Goal: Task Accomplishment & Management: Use online tool/utility

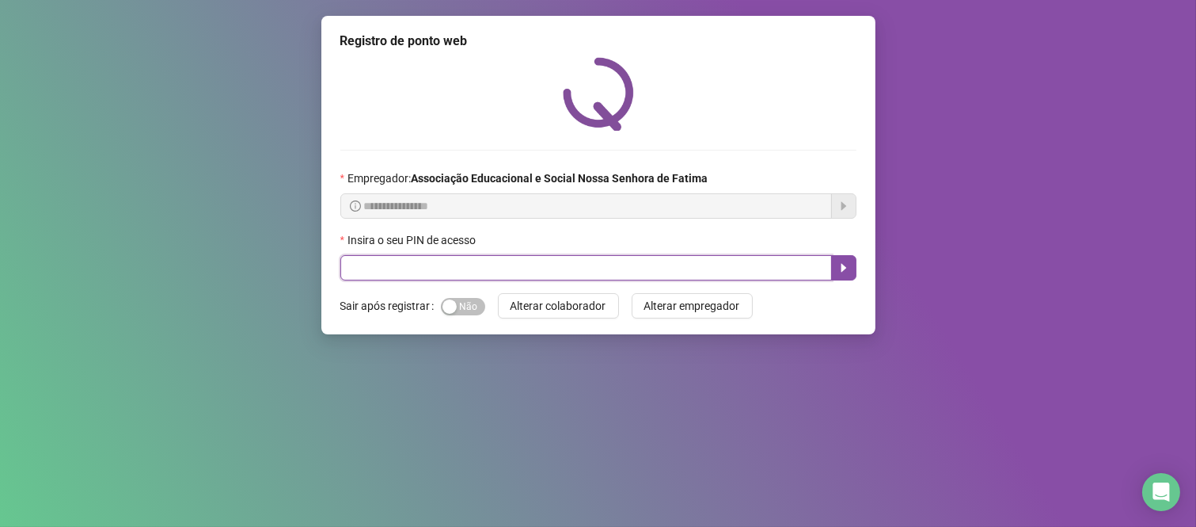
click at [736, 272] on input "text" at bounding box center [586, 267] width 492 height 25
type input "***"
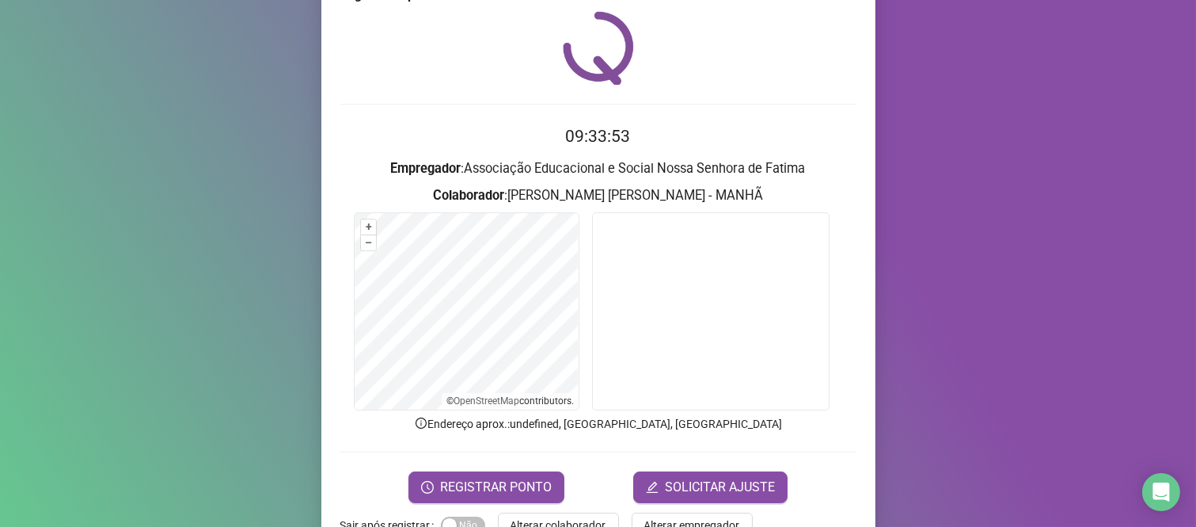
scroll to position [90, 0]
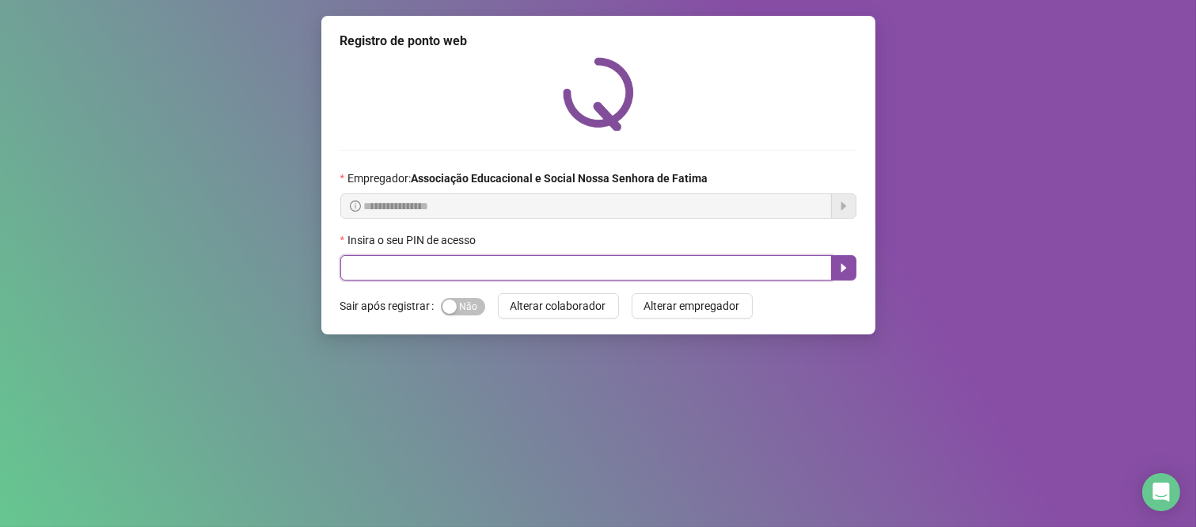
click at [494, 270] on input "text" at bounding box center [586, 267] width 492 height 25
type input "****"
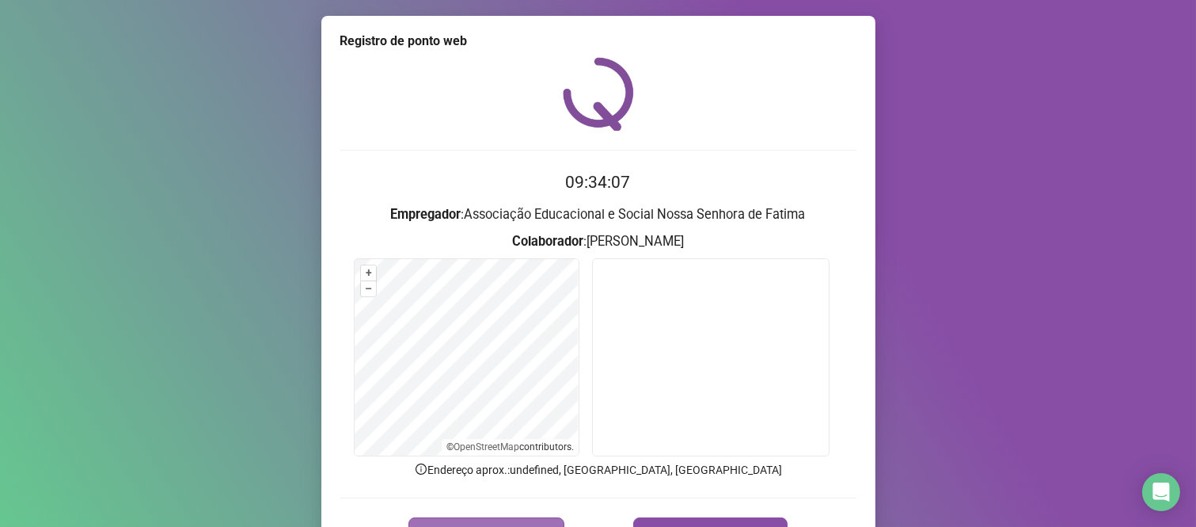
click at [497, 517] on button "REGISTRAR PONTO" at bounding box center [487, 533] width 156 height 32
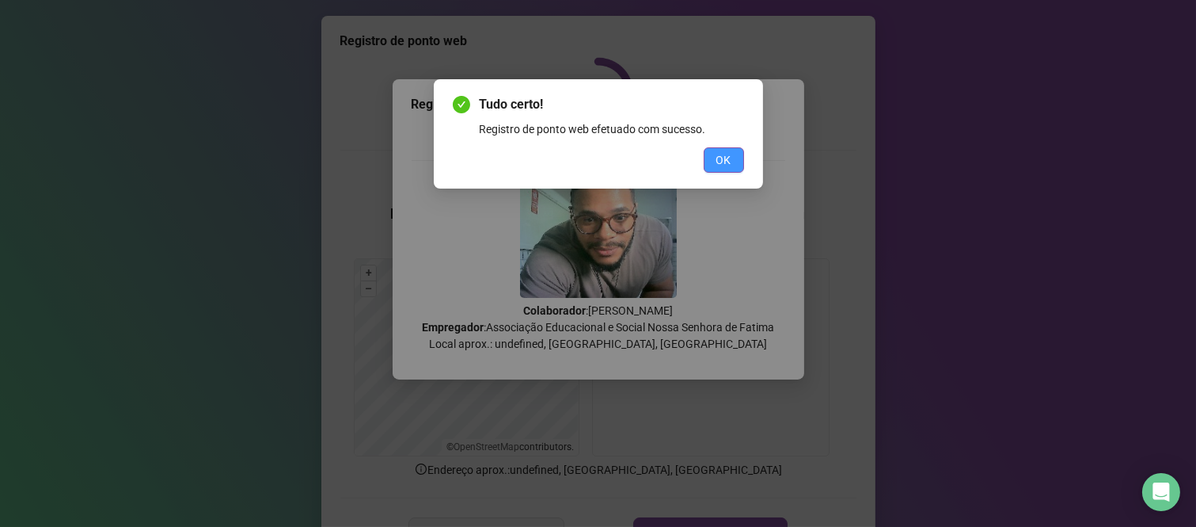
click at [720, 165] on span "OK" at bounding box center [724, 159] width 15 height 17
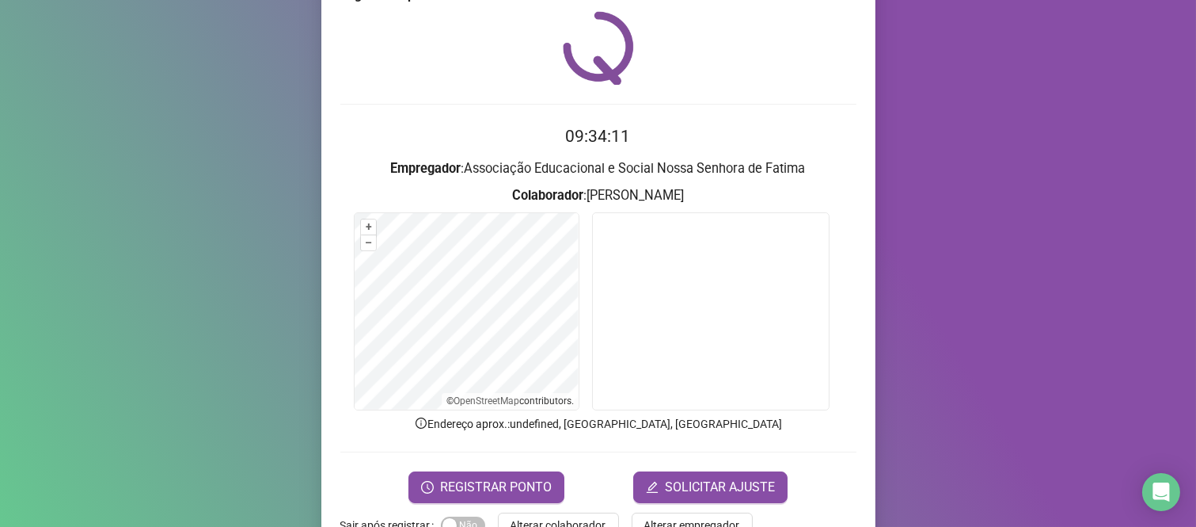
scroll to position [90, 0]
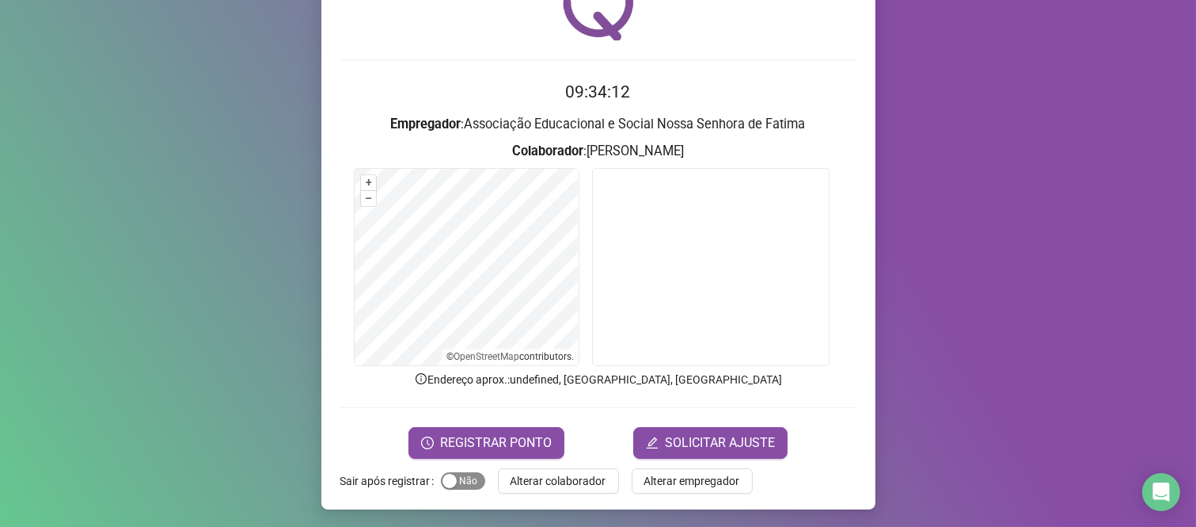
click at [458, 488] on span "Sim Não" at bounding box center [463, 480] width 44 height 17
click at [543, 476] on span "Alterar colaborador" at bounding box center [559, 480] width 96 height 17
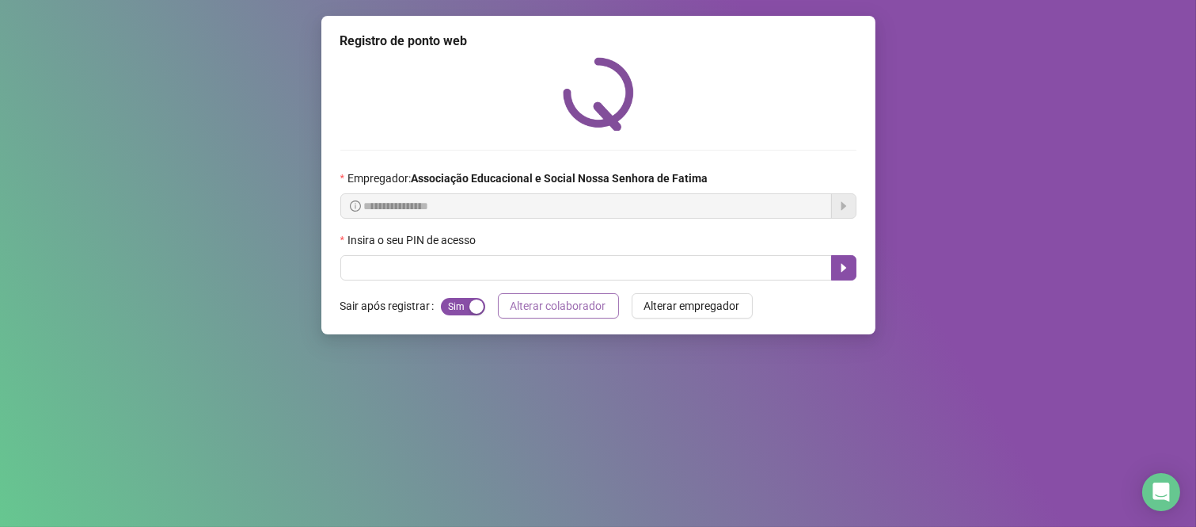
scroll to position [0, 0]
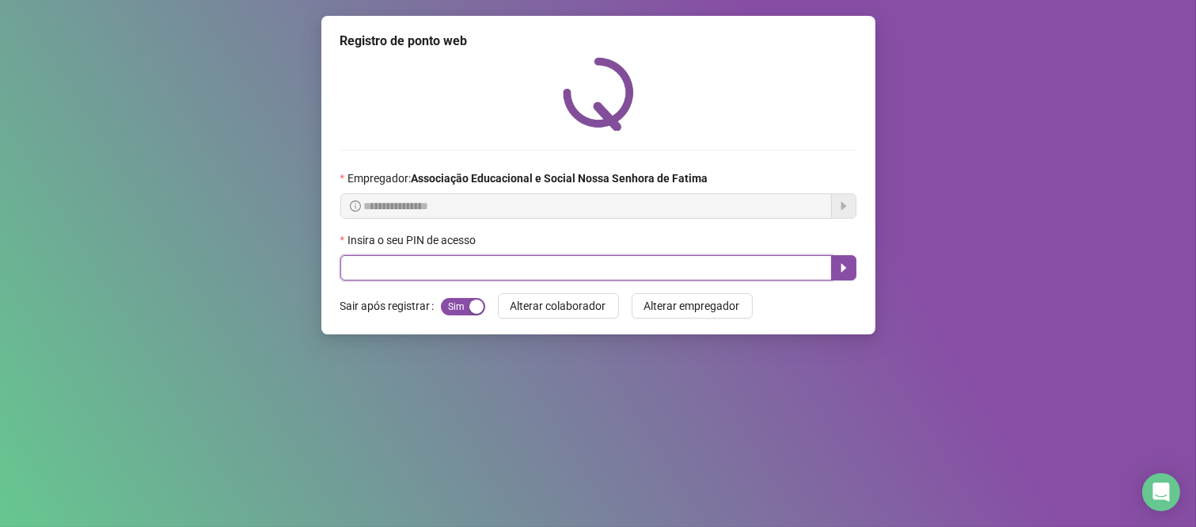
click at [756, 264] on input "text" at bounding box center [586, 267] width 492 height 25
type input "****"
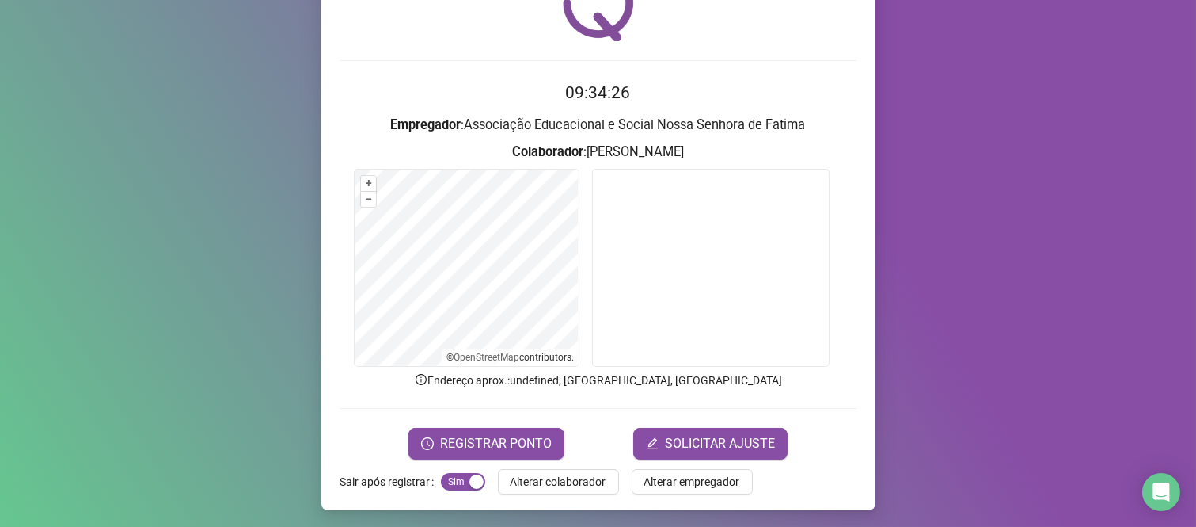
scroll to position [90, 0]
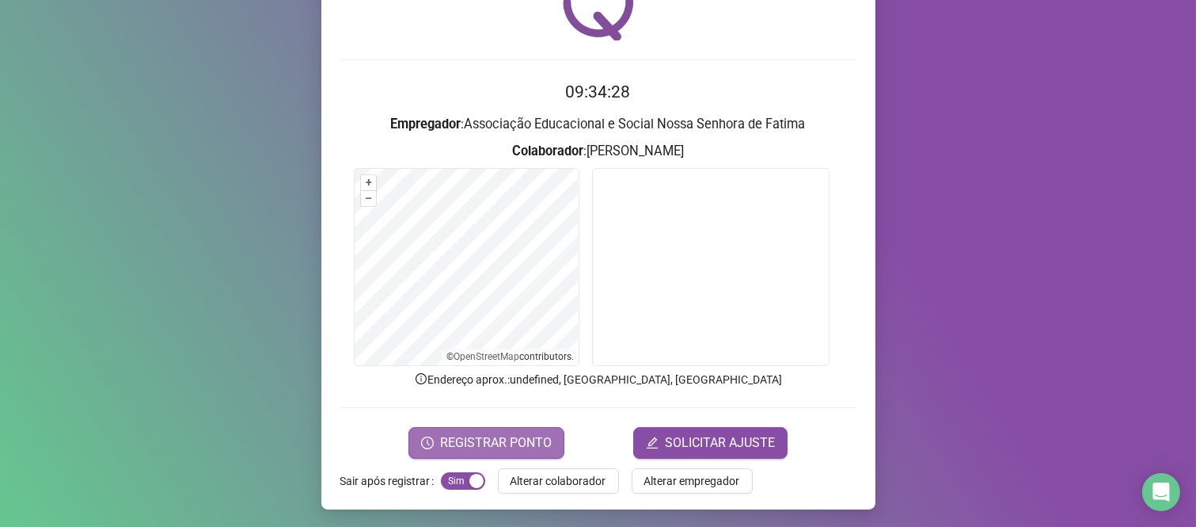
click at [484, 431] on button "REGISTRAR PONTO" at bounding box center [487, 443] width 156 height 32
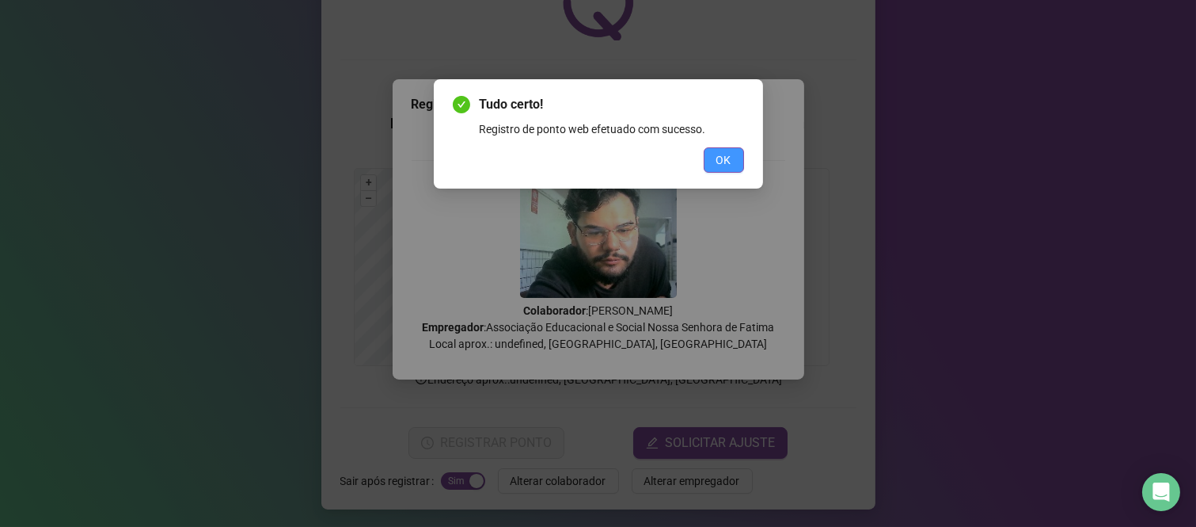
click at [710, 157] on button "OK" at bounding box center [724, 159] width 40 height 25
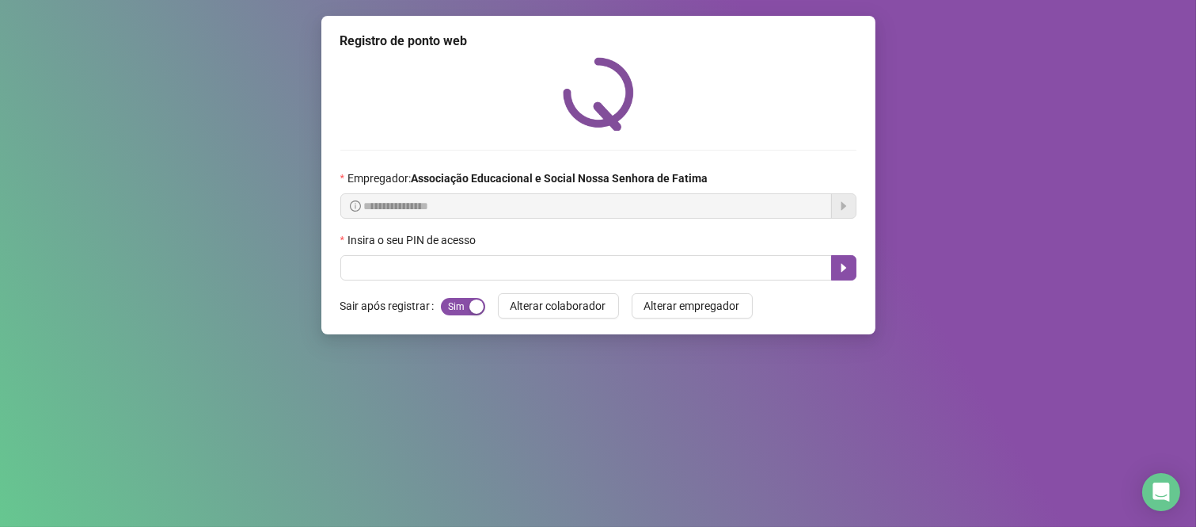
scroll to position [0, 0]
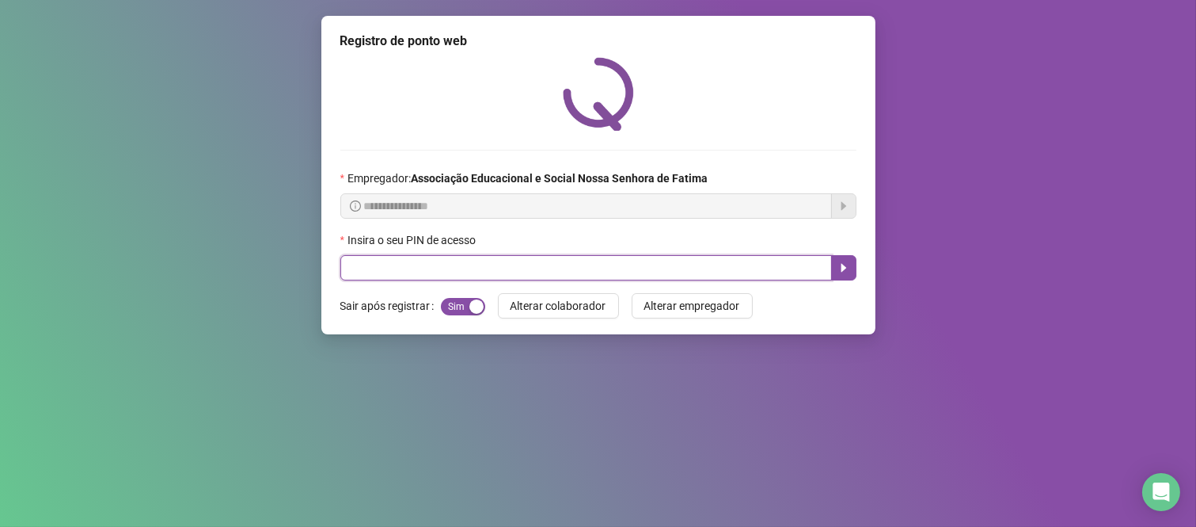
drag, startPoint x: 599, startPoint y: 276, endPoint x: 610, endPoint y: 276, distance: 11.1
click at [600, 276] on input "text" at bounding box center [586, 267] width 492 height 25
type input "****"
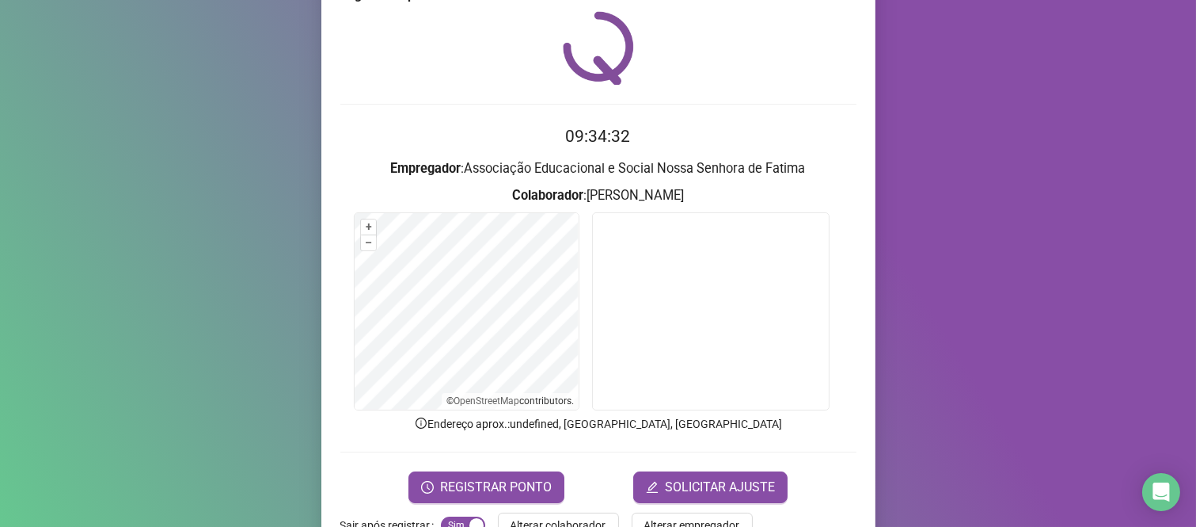
scroll to position [90, 0]
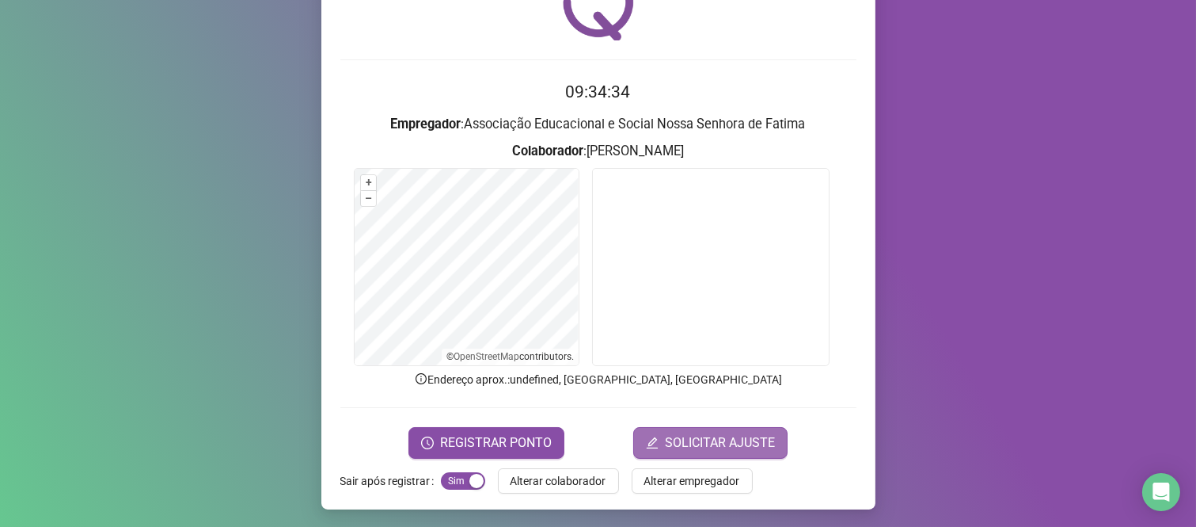
click at [713, 438] on span "SOLICITAR AJUSTE" at bounding box center [720, 442] width 110 height 19
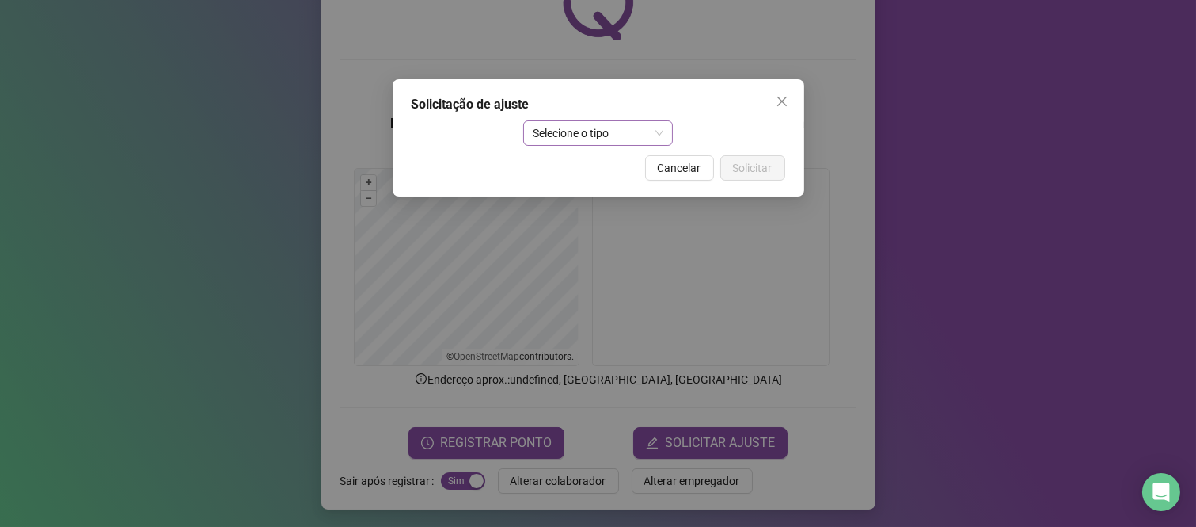
click at [652, 138] on span "Selecione o tipo" at bounding box center [598, 133] width 131 height 24
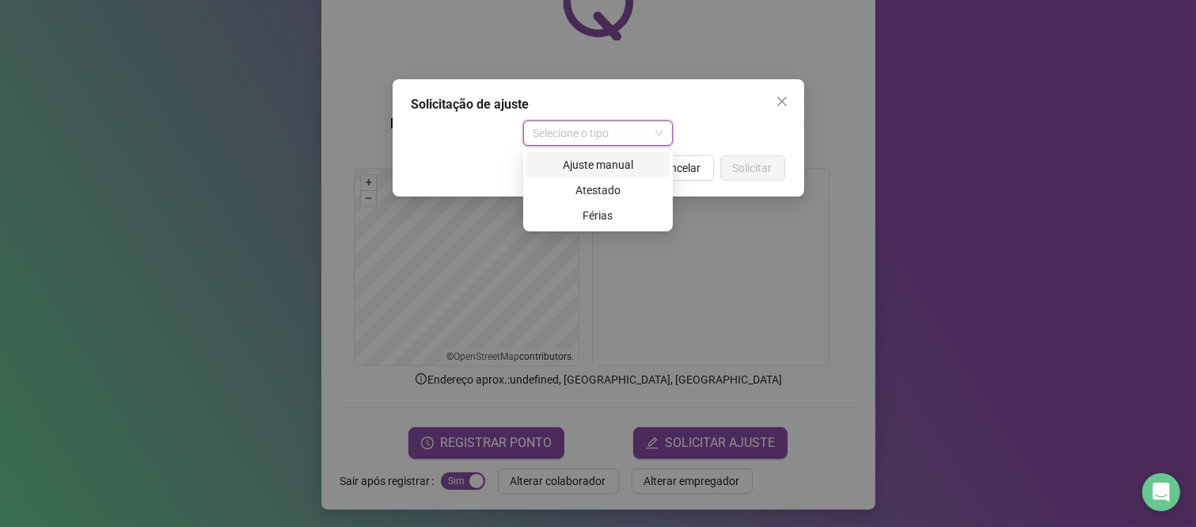
click at [565, 162] on div "Ajuste manual" at bounding box center [598, 164] width 124 height 17
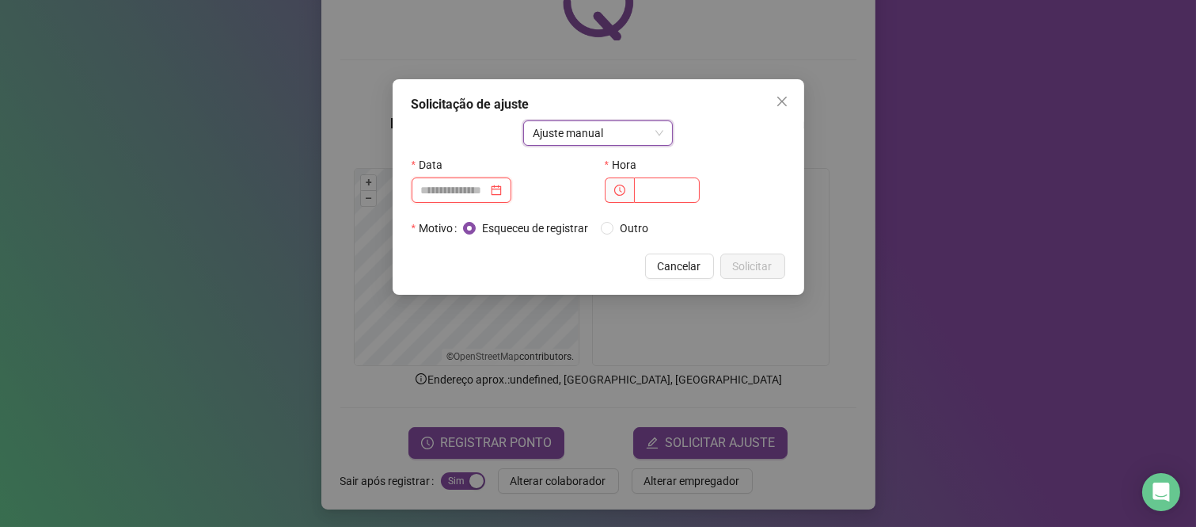
click at [473, 188] on input at bounding box center [454, 189] width 67 height 17
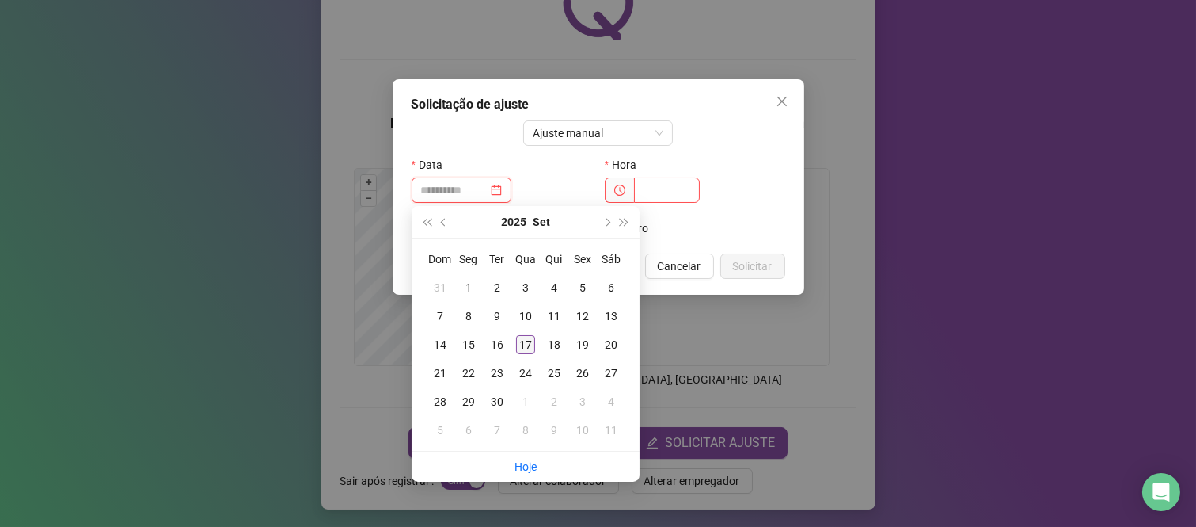
type input "**********"
click at [525, 347] on div "17" at bounding box center [525, 344] width 19 height 19
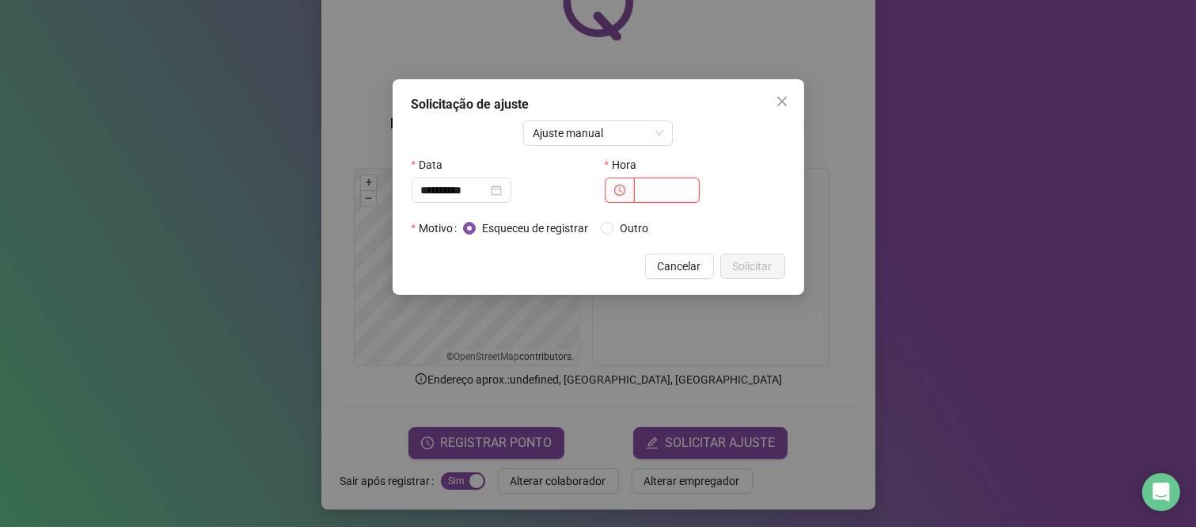
click at [676, 192] on input "text" at bounding box center [667, 189] width 66 height 25
type input "*****"
click at [599, 230] on div "Esqueceu de registrar Outro" at bounding box center [562, 227] width 198 height 17
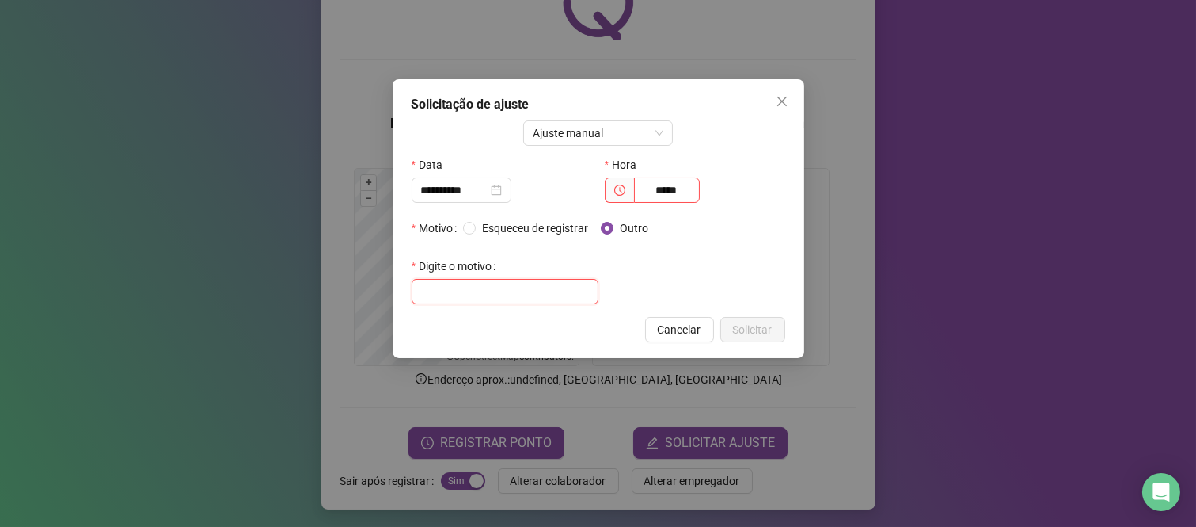
click at [434, 281] on input "text" at bounding box center [505, 291] width 187 height 25
type input "*"
type input "**********"
click at [758, 339] on button "Solicitar" at bounding box center [752, 329] width 65 height 25
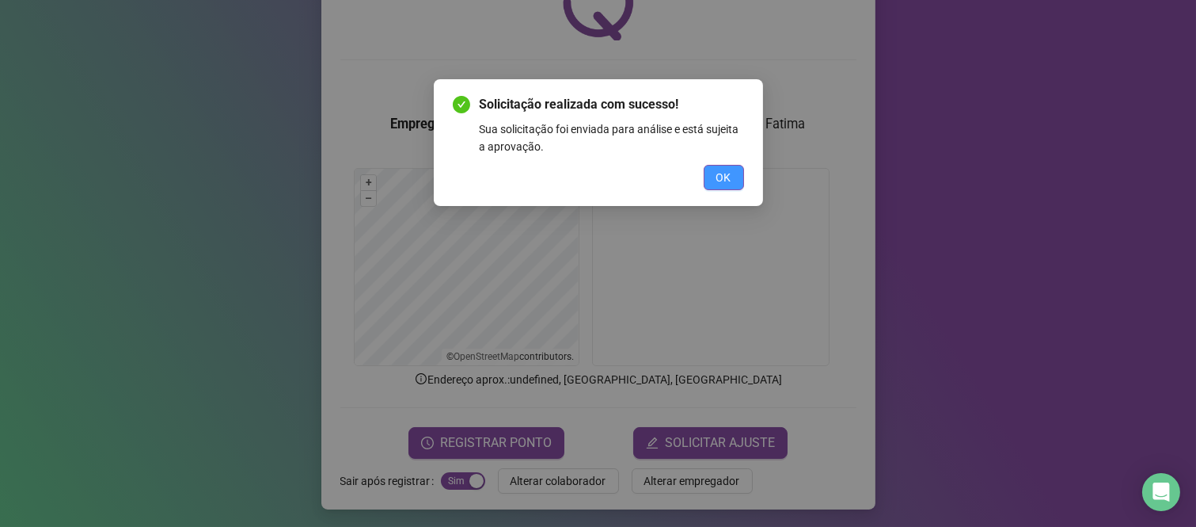
click at [717, 173] on span "OK" at bounding box center [724, 177] width 15 height 17
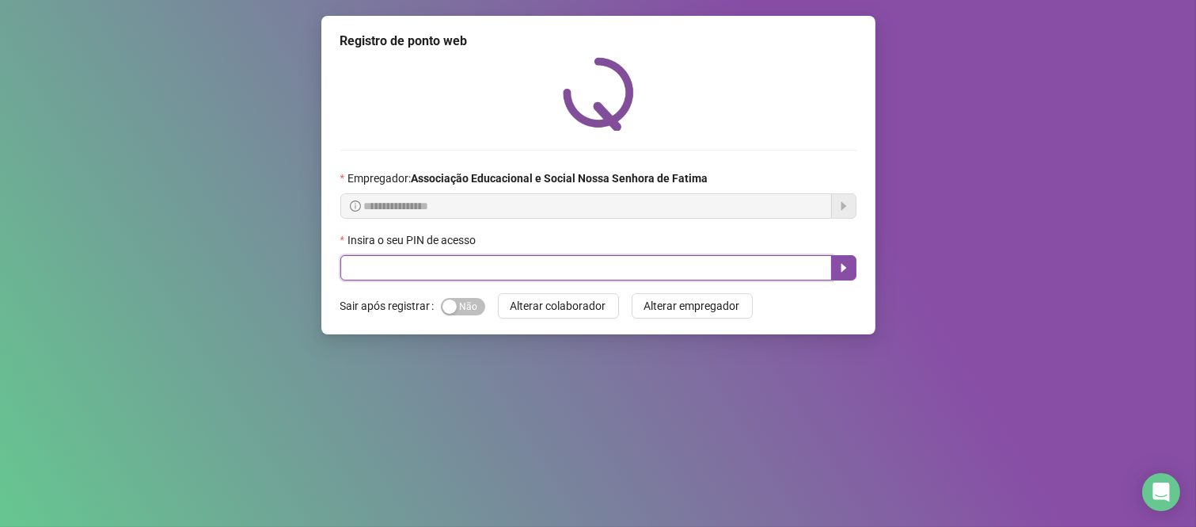
click at [523, 265] on input "text" at bounding box center [586, 267] width 492 height 25
type input "***"
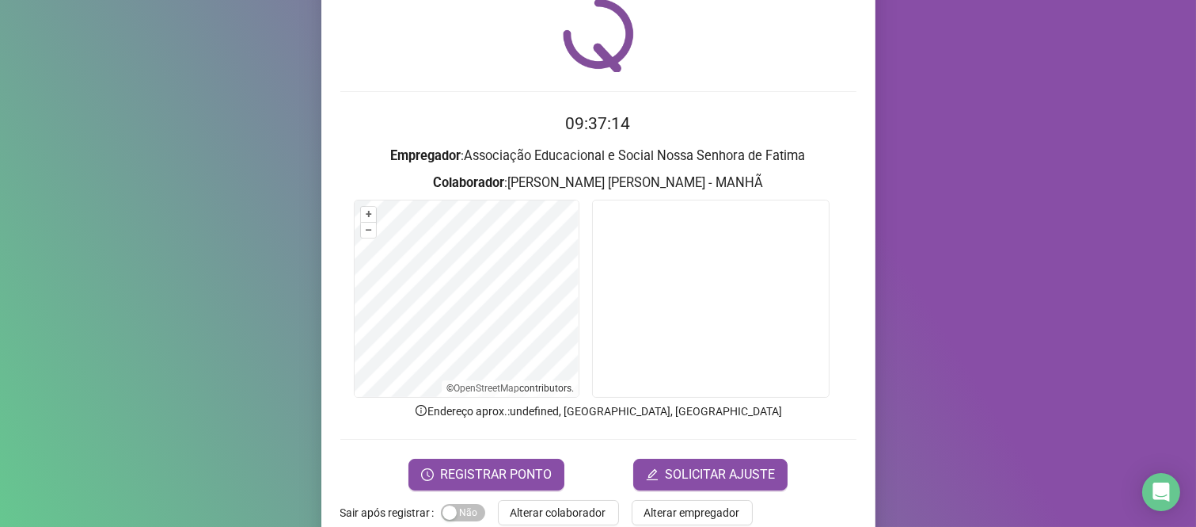
scroll to position [88, 0]
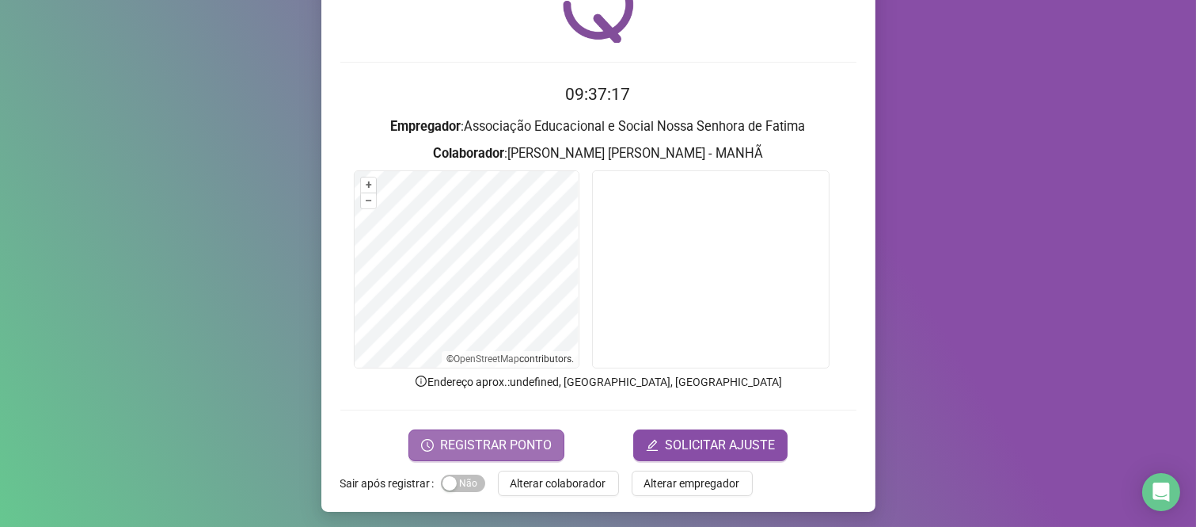
click at [432, 445] on button "REGISTRAR PONTO" at bounding box center [487, 445] width 156 height 32
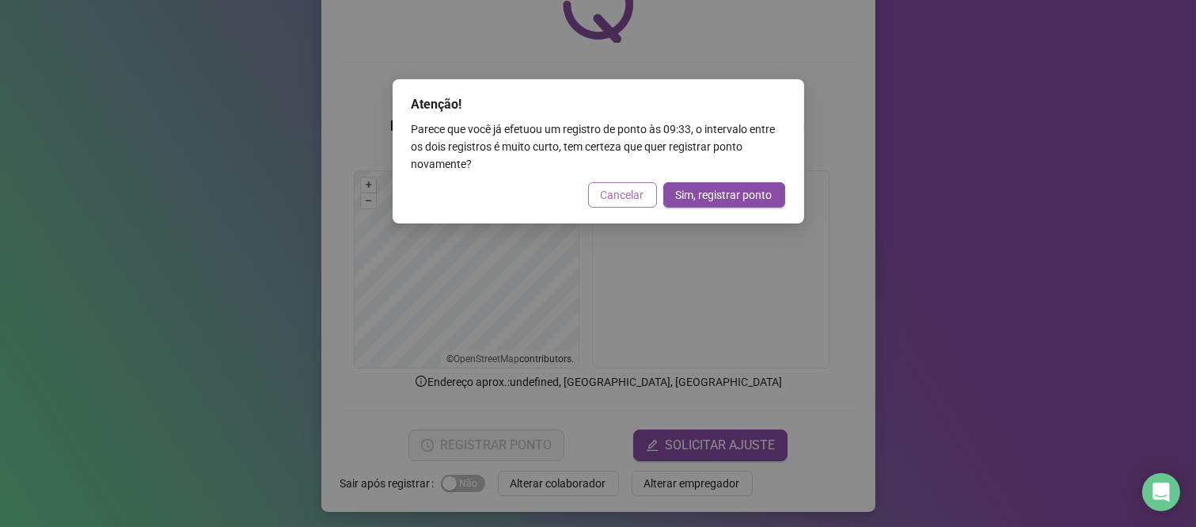
click at [630, 198] on span "Cancelar" at bounding box center [623, 194] width 44 height 17
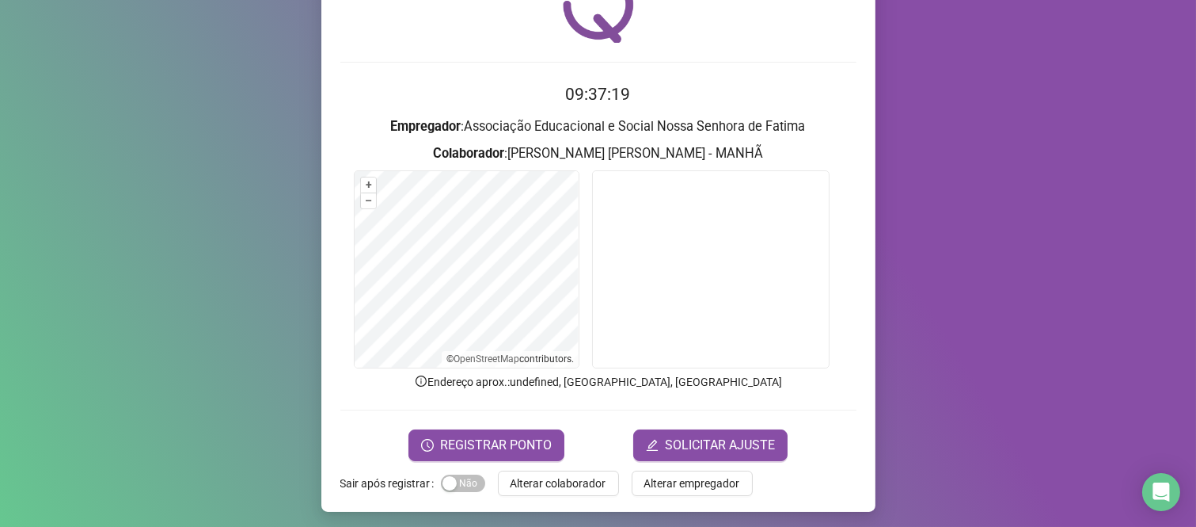
click at [691, 82] on h2 "09:37:19" at bounding box center [598, 95] width 516 height 26
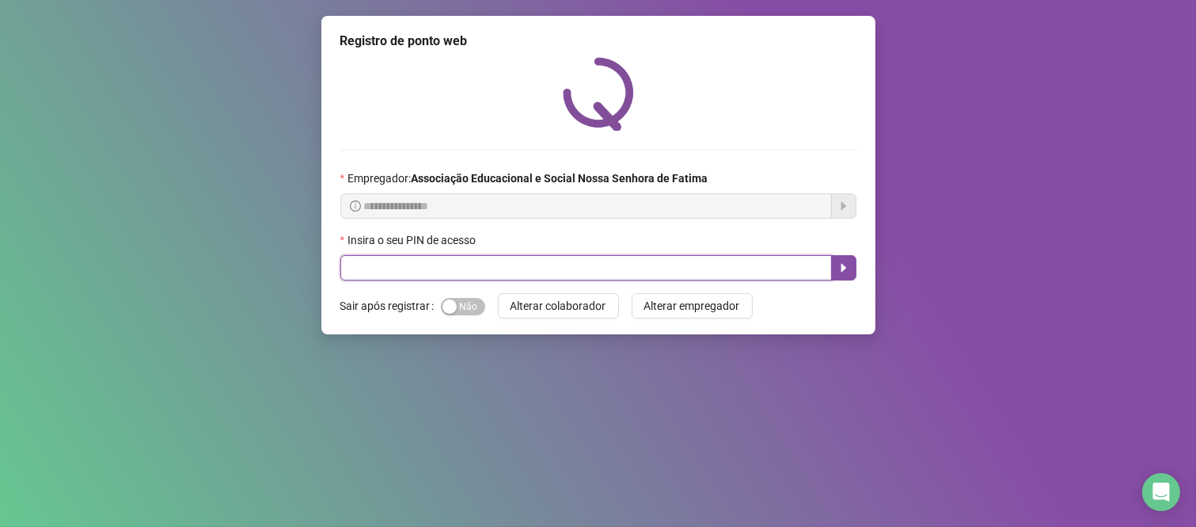
click at [525, 279] on input "text" at bounding box center [586, 267] width 492 height 25
type input "****"
click at [842, 277] on button "button" at bounding box center [843, 267] width 25 height 25
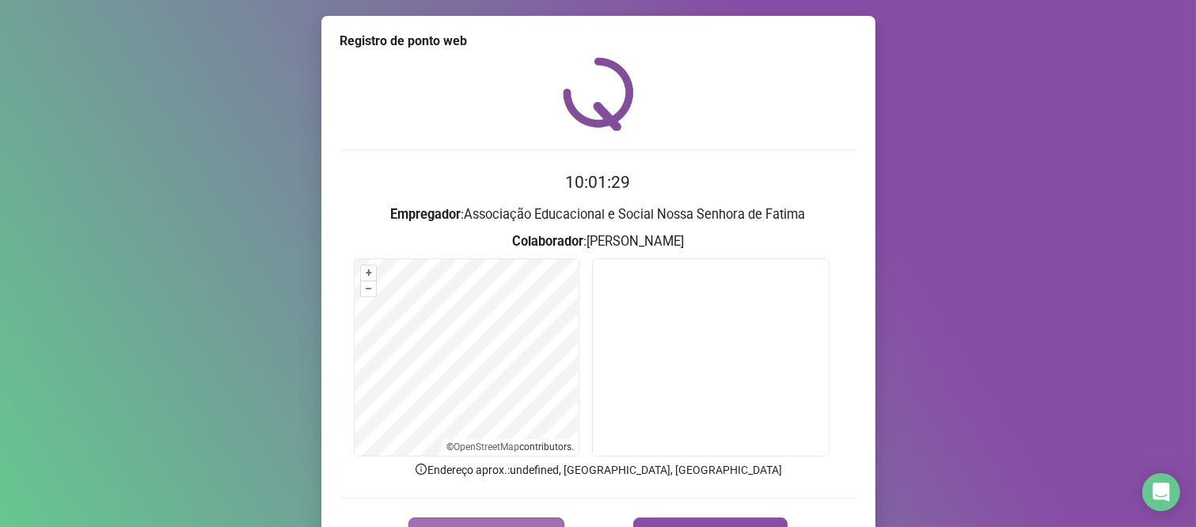
click at [431, 519] on button "REGISTRAR PONTO" at bounding box center [487, 533] width 156 height 32
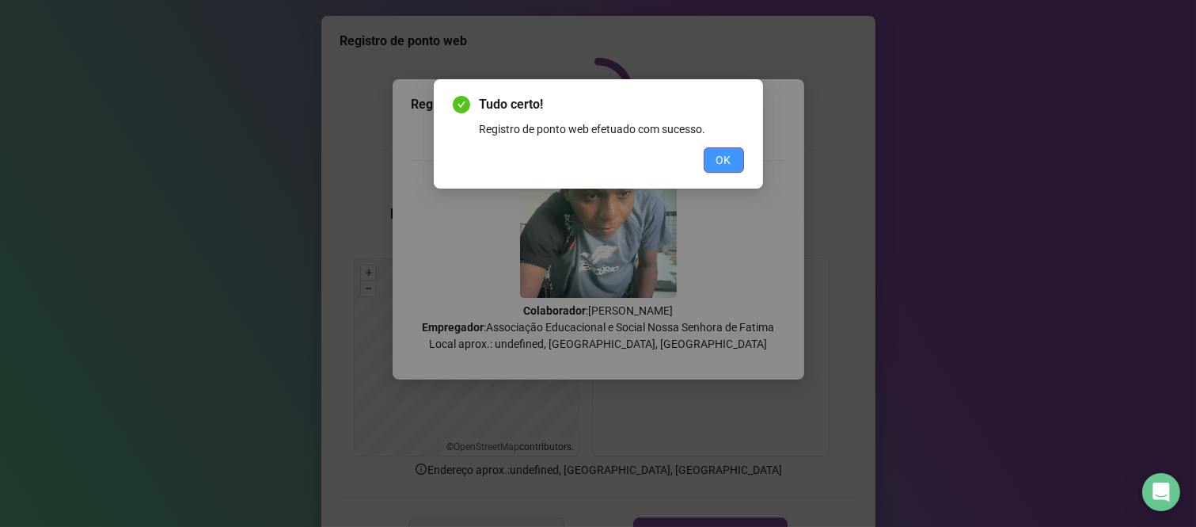
click at [715, 160] on button "OK" at bounding box center [724, 159] width 40 height 25
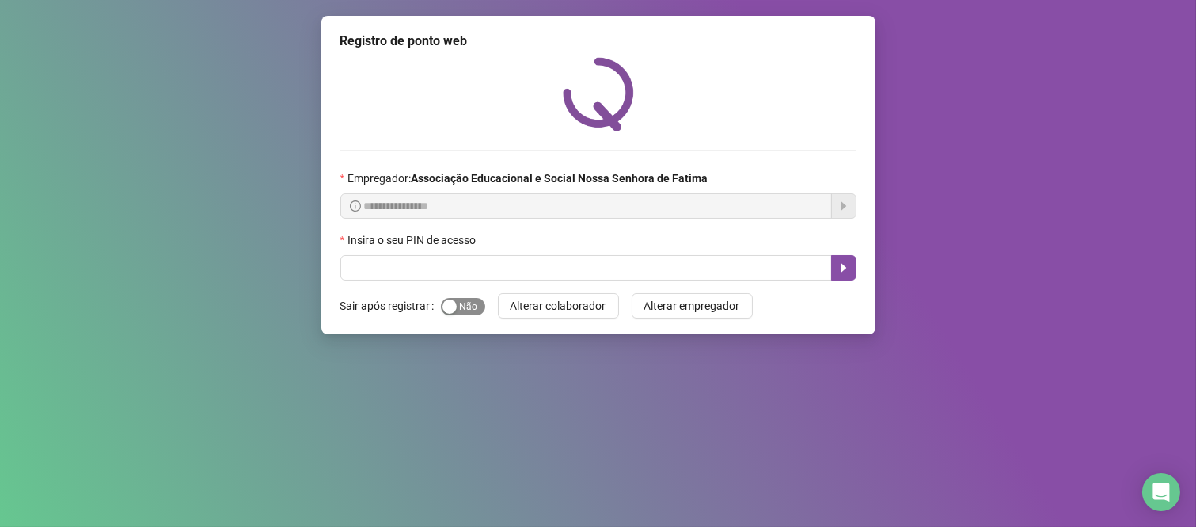
click at [466, 311] on span "Sim Não" at bounding box center [463, 306] width 44 height 17
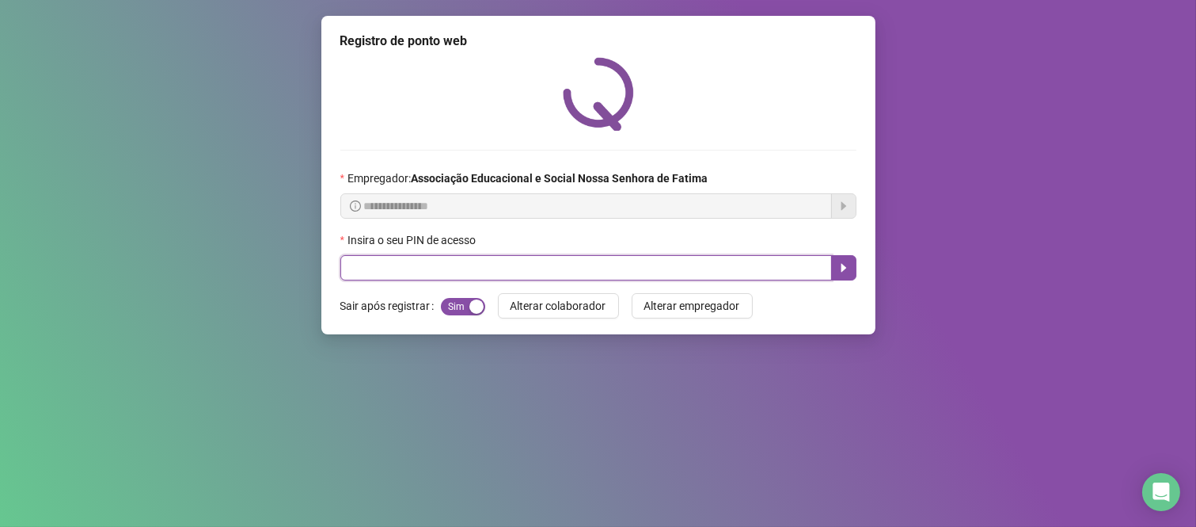
click at [508, 274] on input "text" at bounding box center [586, 267] width 492 height 25
type input "***"
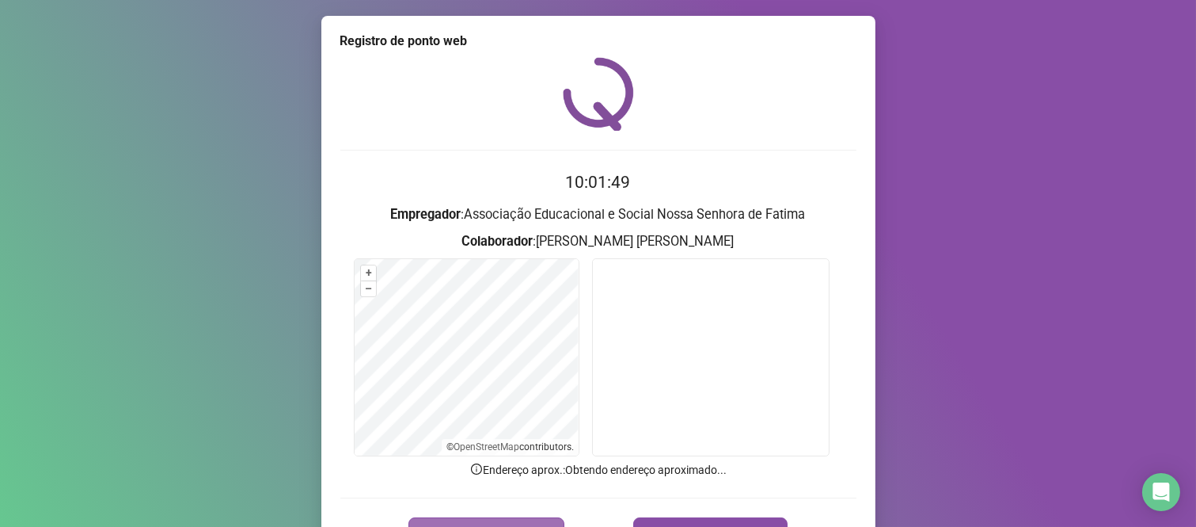
click at [476, 517] on button "REGISTRAR PONTO" at bounding box center [487, 533] width 156 height 32
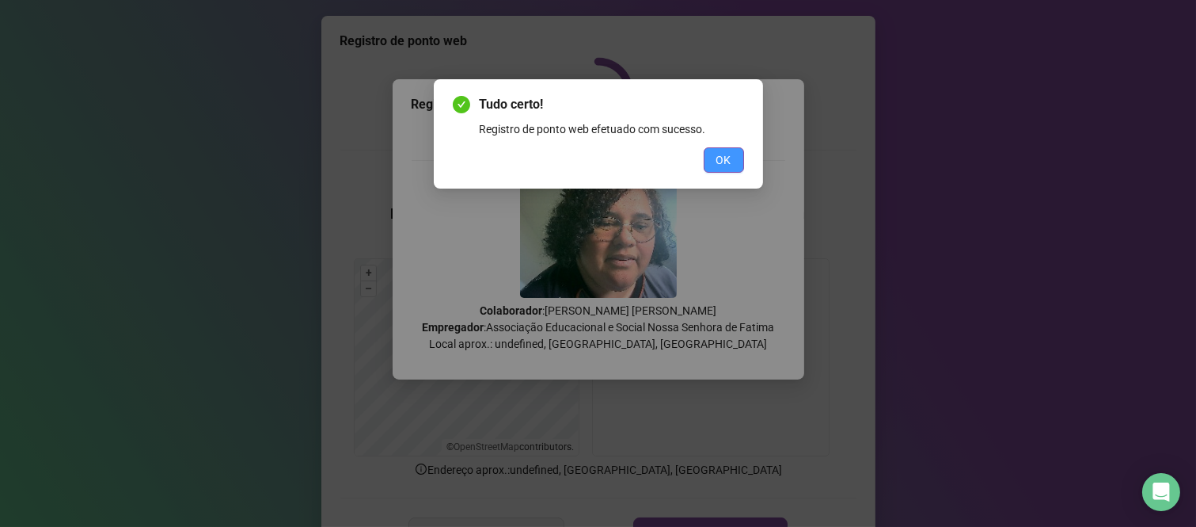
click at [733, 162] on button "OK" at bounding box center [724, 159] width 40 height 25
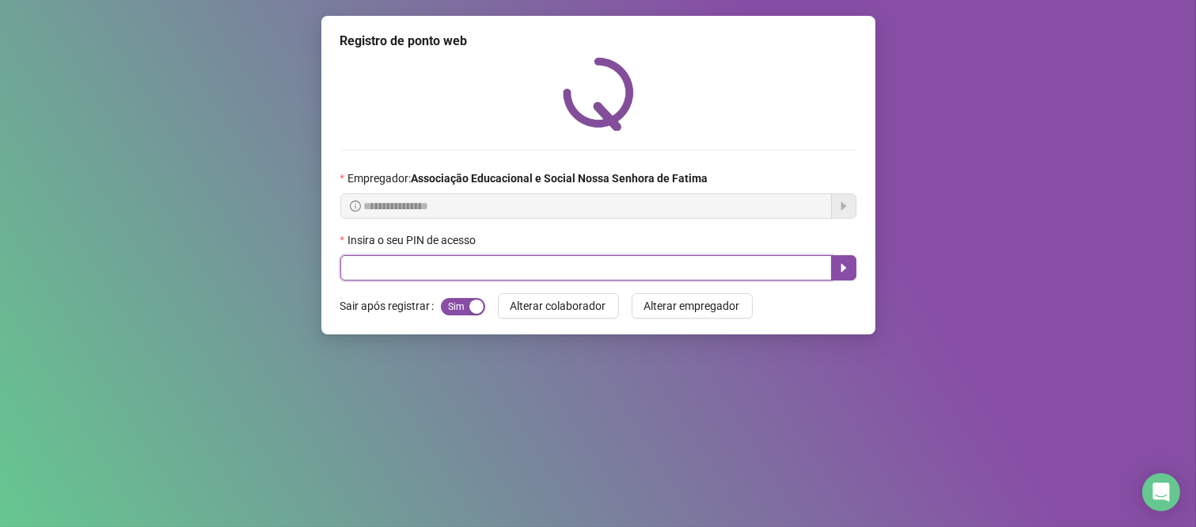
click at [679, 267] on input "text" at bounding box center [586, 267] width 492 height 25
type input "***"
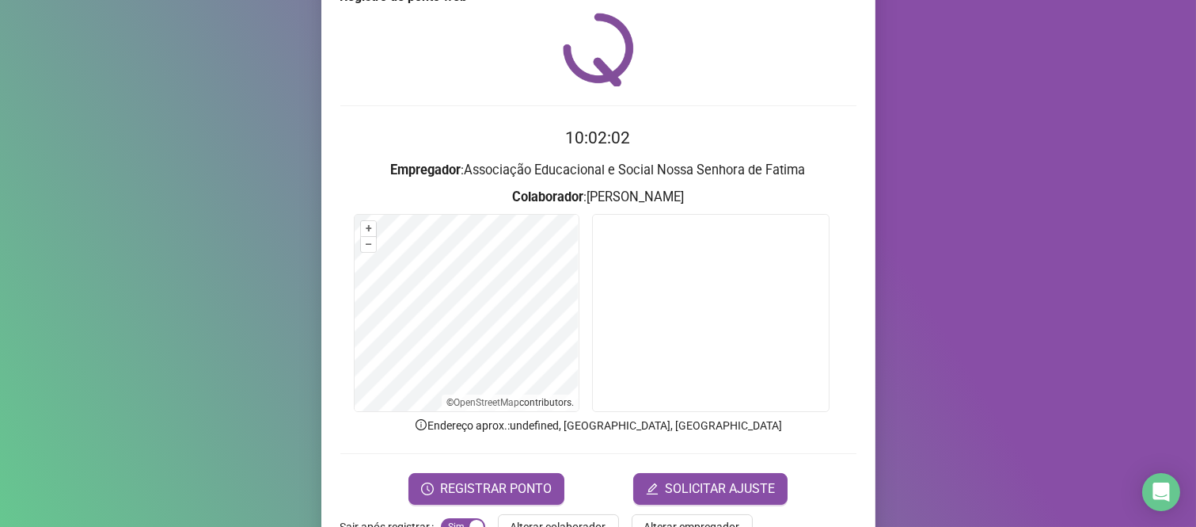
scroll to position [90, 0]
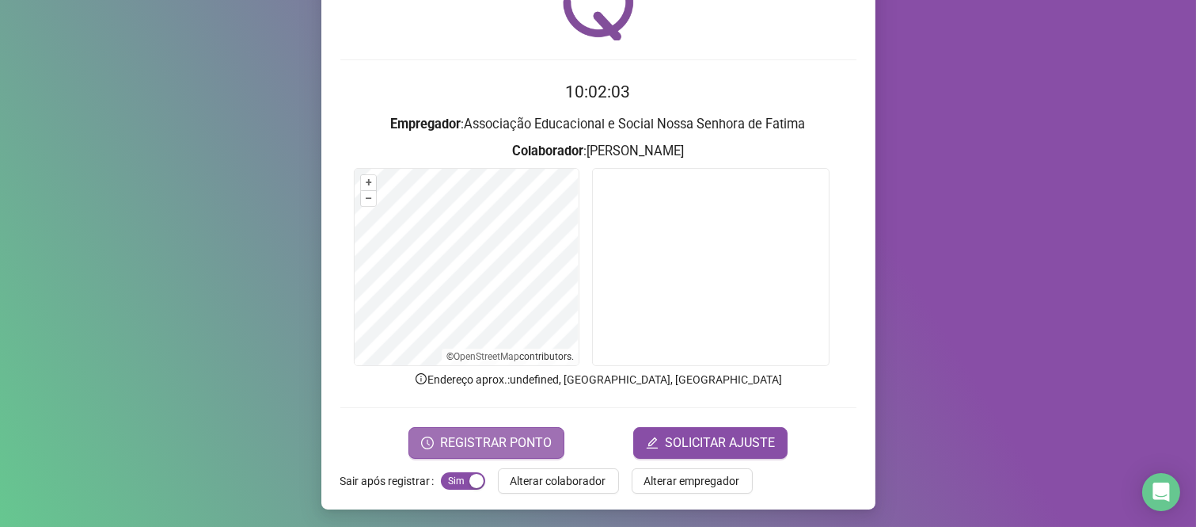
click at [473, 441] on span "REGISTRAR PONTO" at bounding box center [496, 442] width 112 height 19
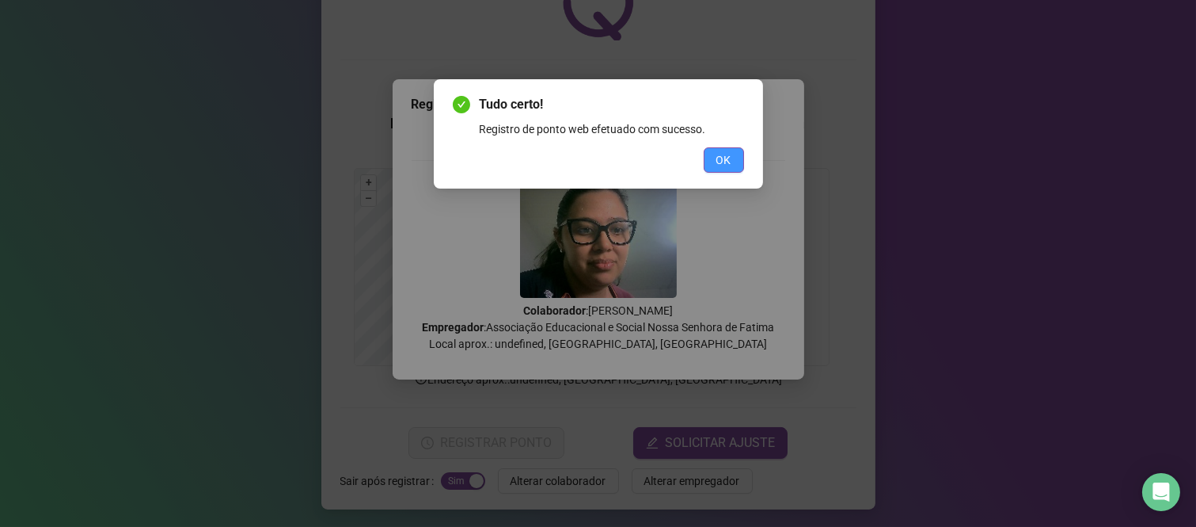
click at [726, 166] on span "OK" at bounding box center [724, 159] width 15 height 17
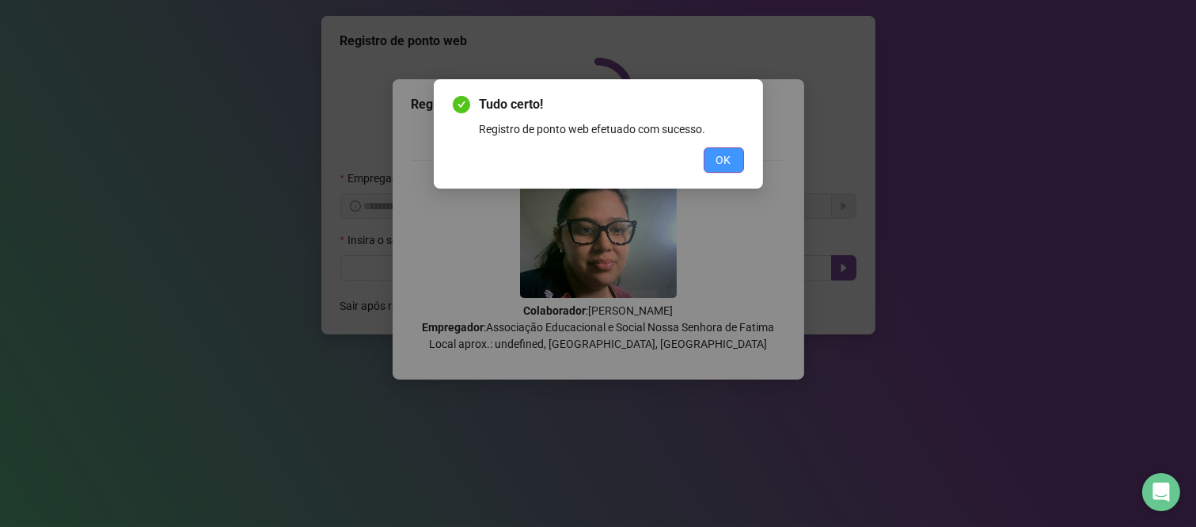
scroll to position [0, 0]
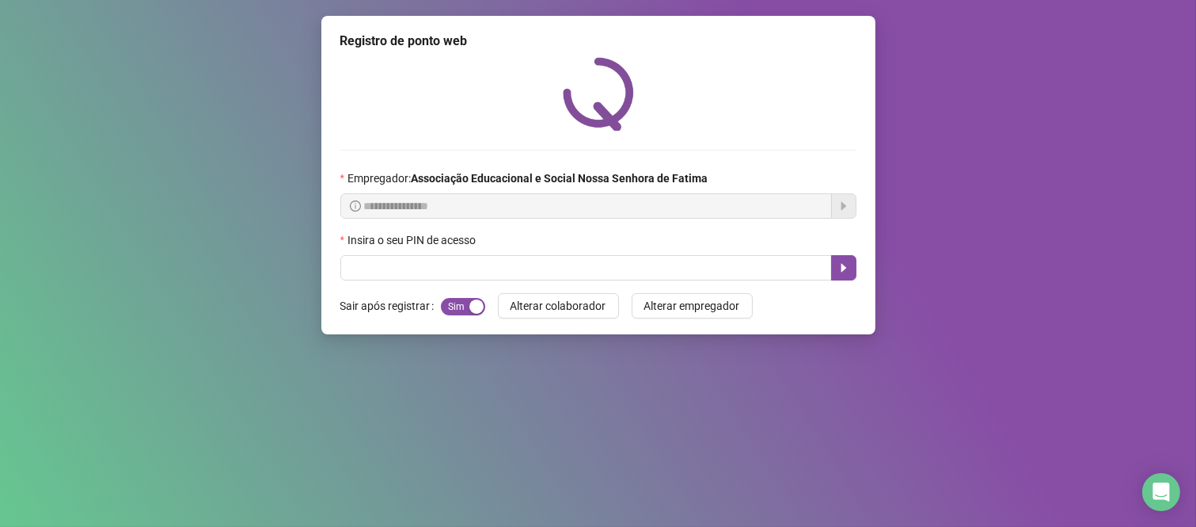
click at [724, 283] on div "**********" at bounding box center [598, 175] width 554 height 318
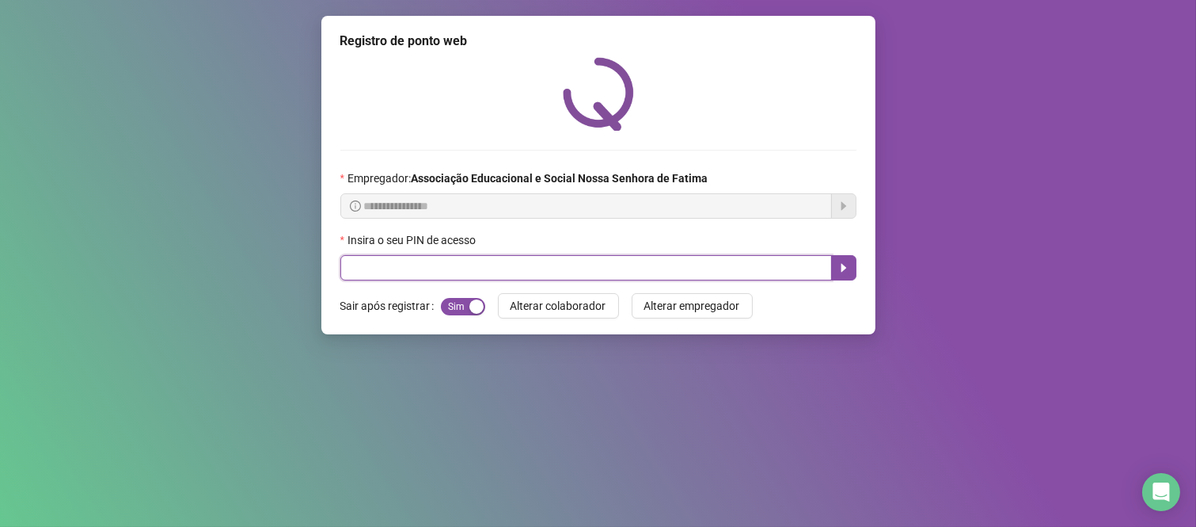
click at [722, 275] on input "text" at bounding box center [586, 267] width 492 height 25
type input "****"
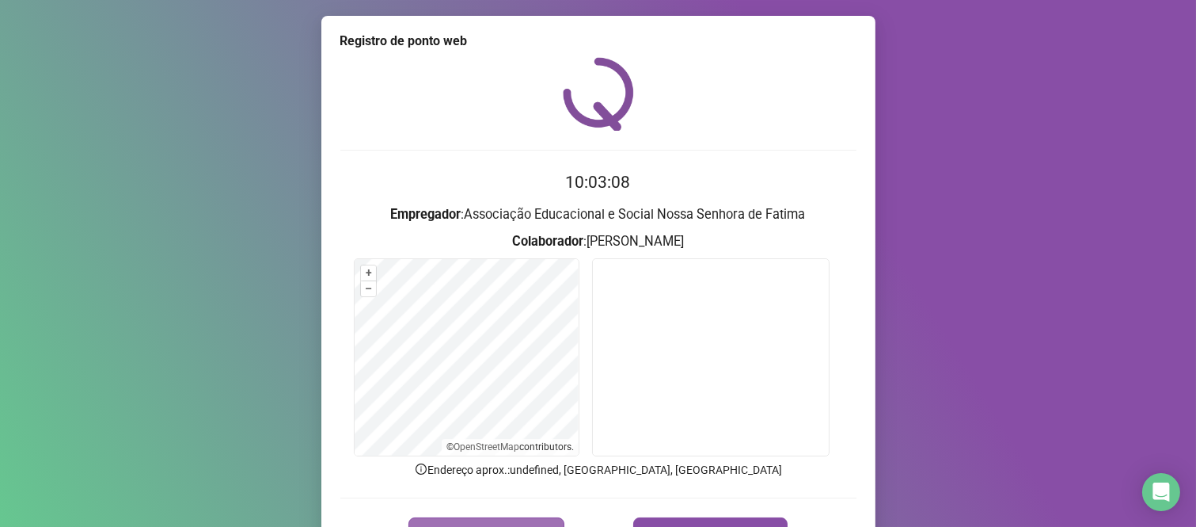
click at [530, 521] on button "REGISTRAR PONTO" at bounding box center [487, 533] width 156 height 32
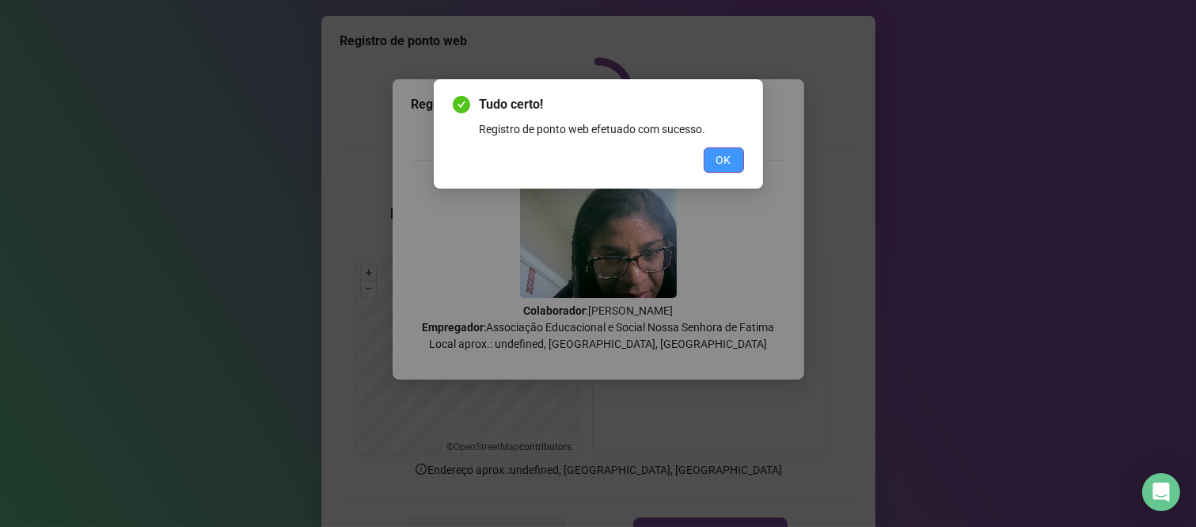
click at [728, 151] on span "OK" at bounding box center [724, 159] width 15 height 17
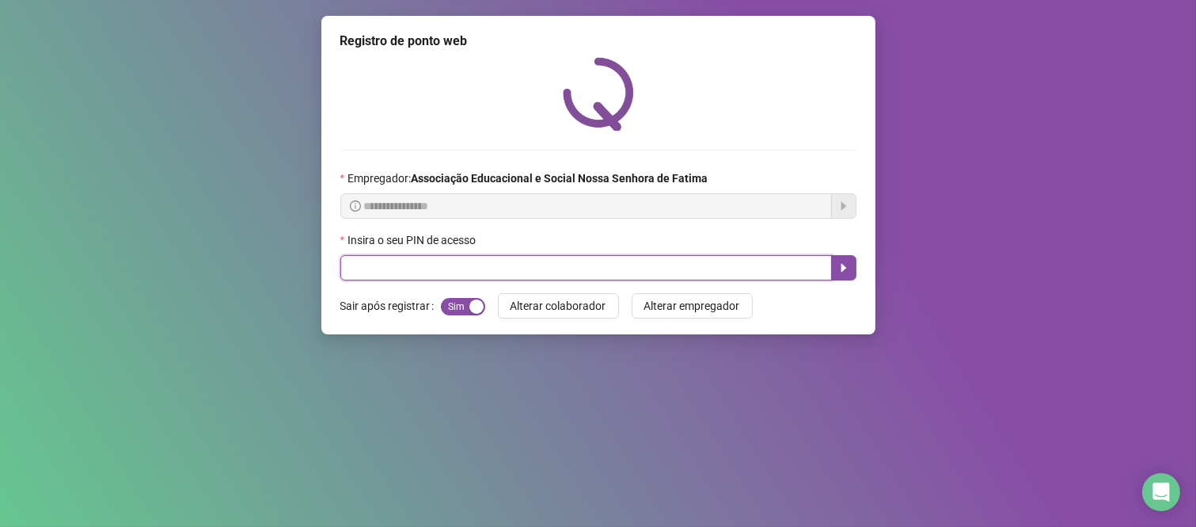
click at [454, 264] on input "text" at bounding box center [586, 267] width 492 height 25
type input "***"
click at [838, 271] on icon "caret-right" at bounding box center [844, 267] width 13 height 13
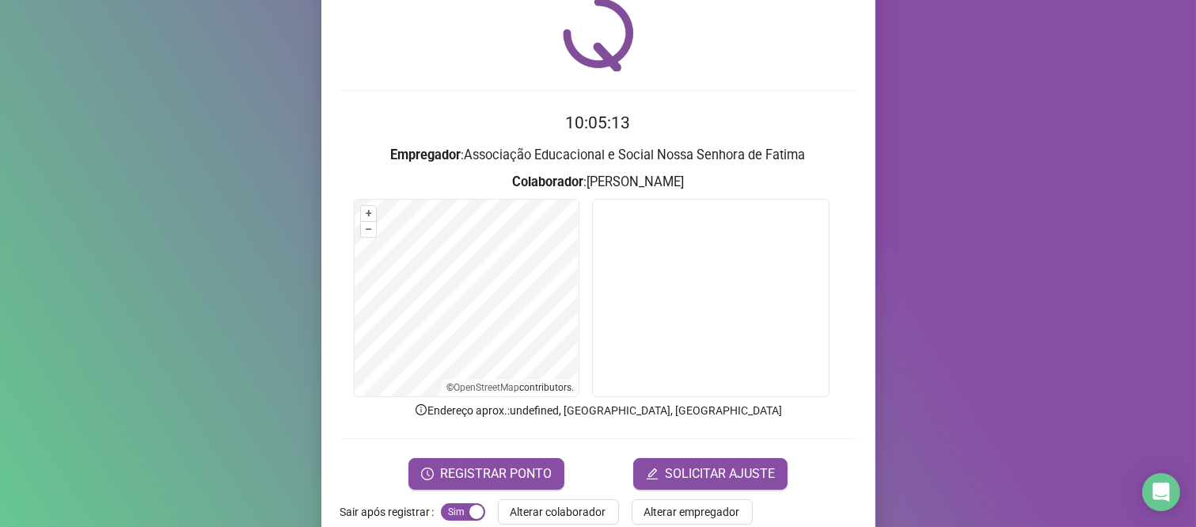
scroll to position [88, 0]
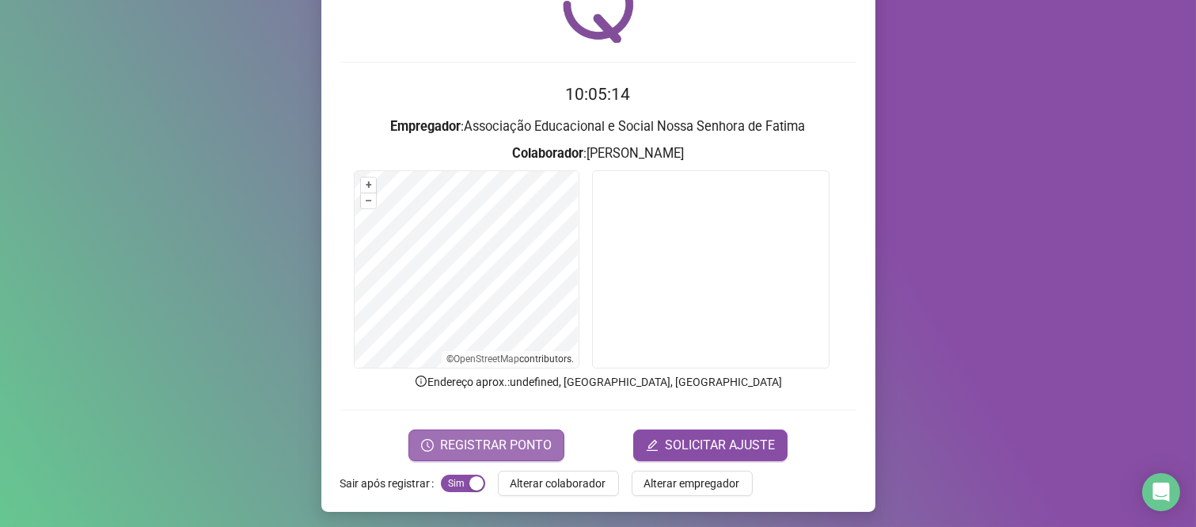
click at [551, 443] on button "REGISTRAR PONTO" at bounding box center [487, 445] width 156 height 32
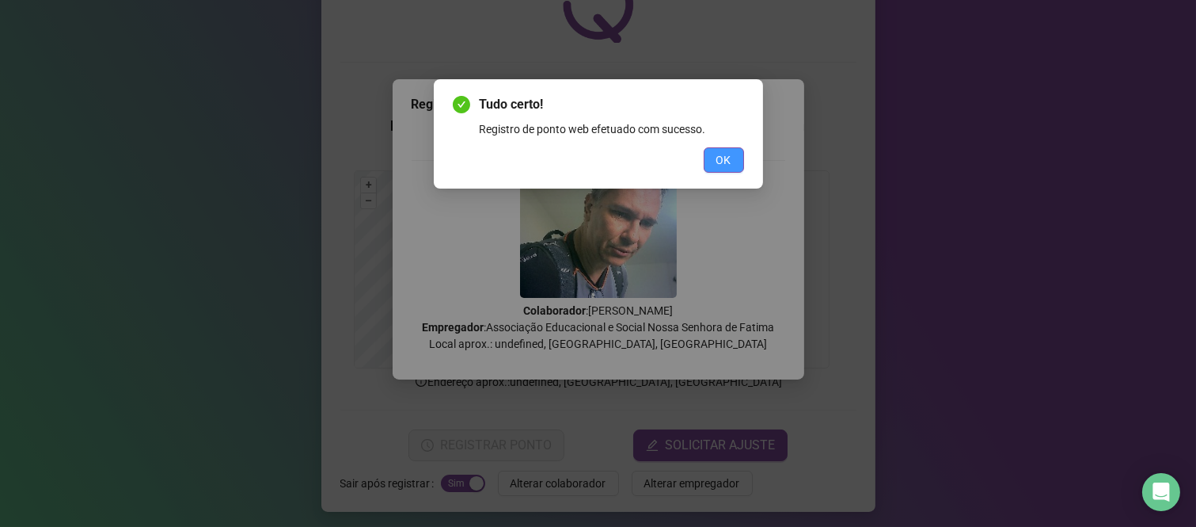
click at [723, 153] on span "OK" at bounding box center [724, 159] width 15 height 17
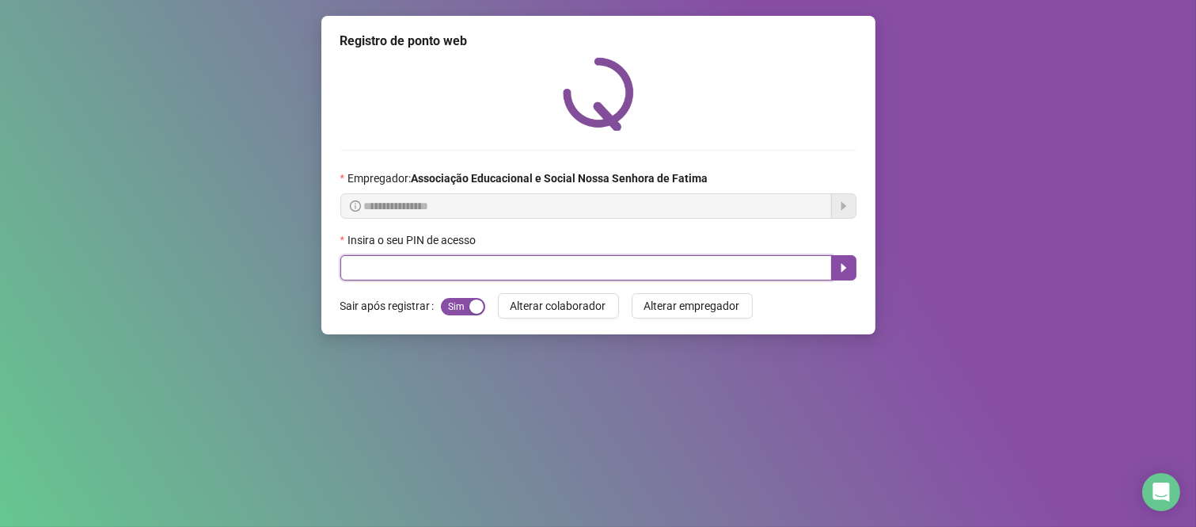
click at [480, 276] on input "text" at bounding box center [586, 267] width 492 height 25
type input "****"
click at [834, 272] on button "button" at bounding box center [843, 267] width 25 height 25
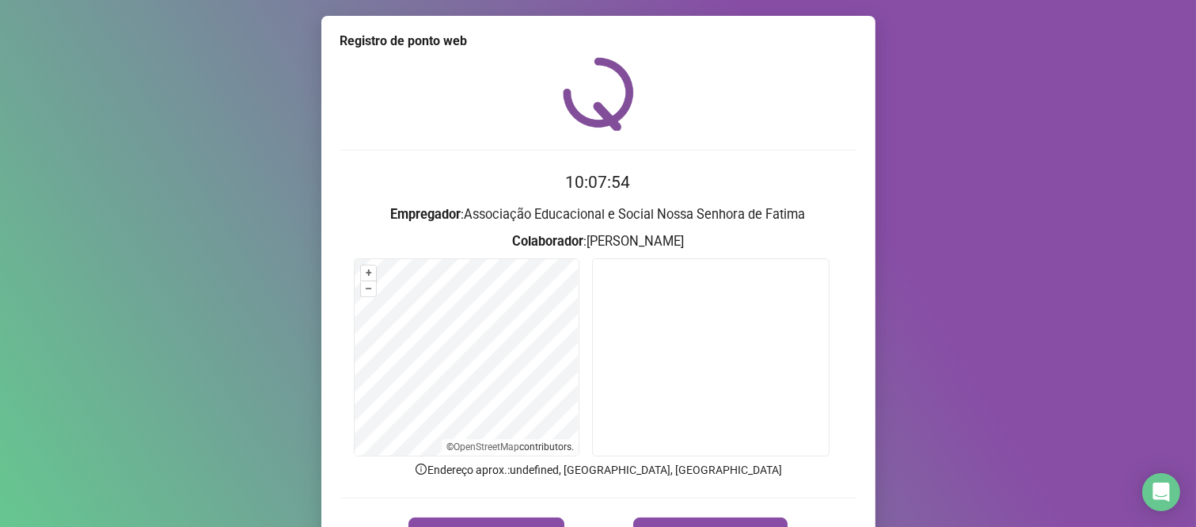
scroll to position [90, 0]
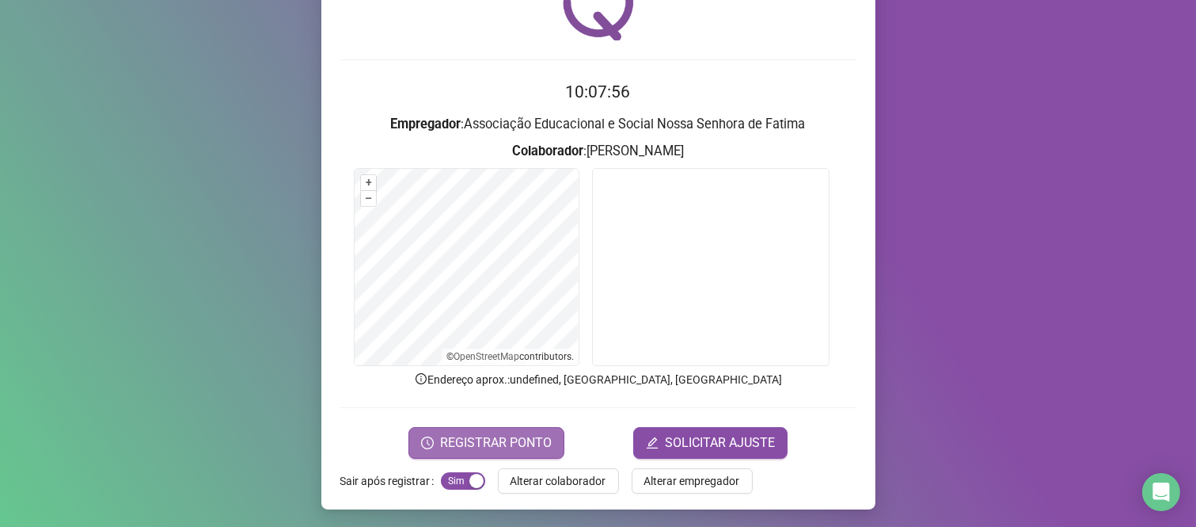
click at [534, 435] on span "REGISTRAR PONTO" at bounding box center [496, 442] width 112 height 19
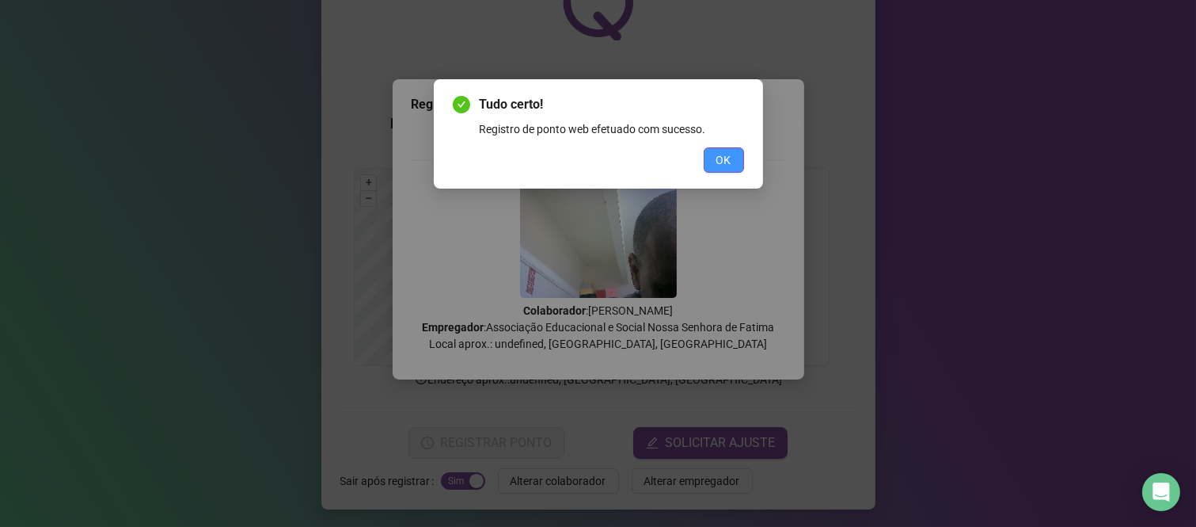
click at [728, 162] on span "OK" at bounding box center [724, 159] width 15 height 17
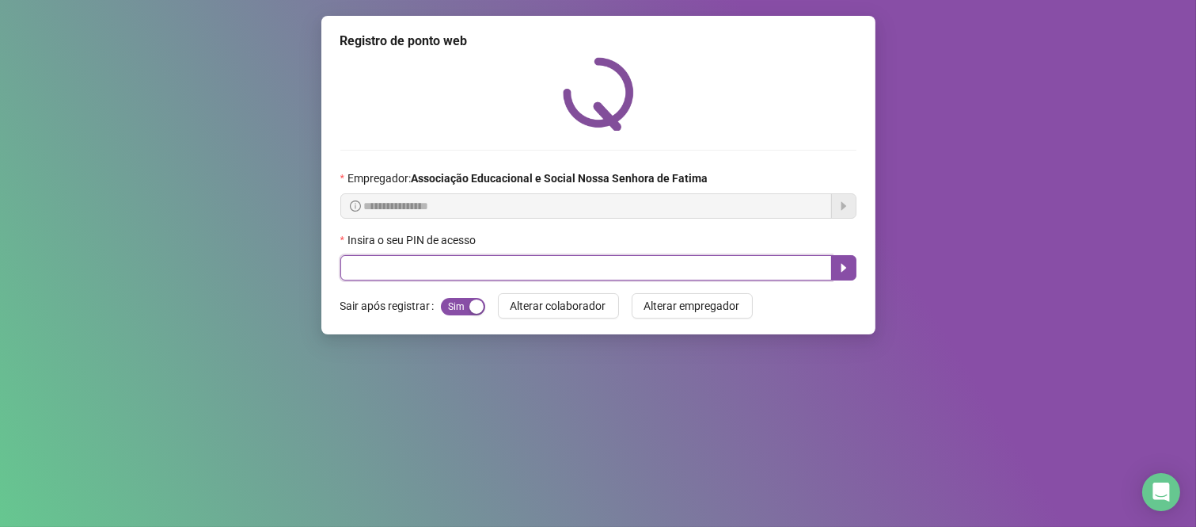
click at [691, 269] on input "text" at bounding box center [586, 267] width 492 height 25
type input "****"
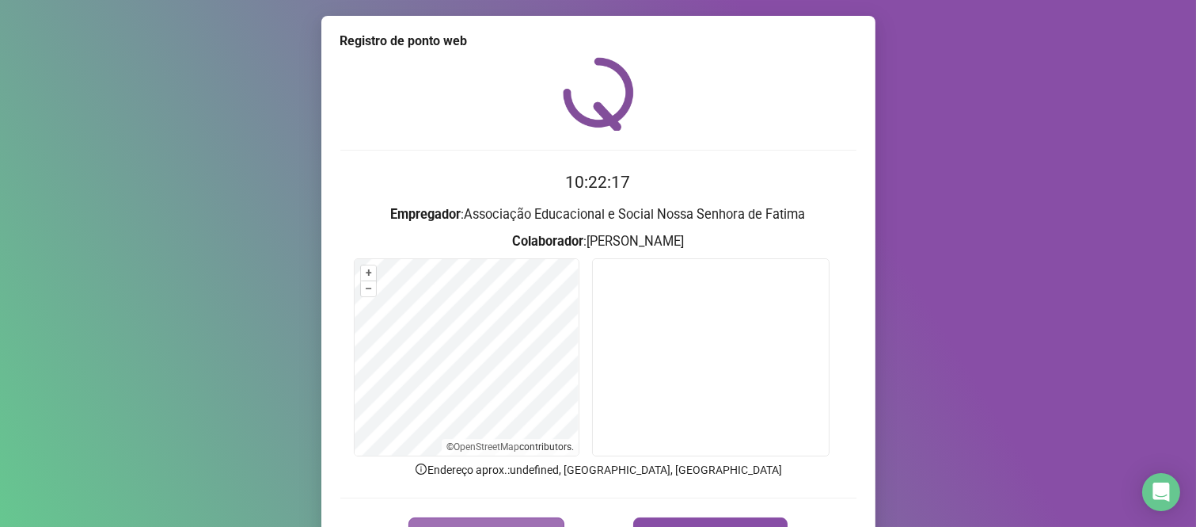
click at [531, 524] on span "REGISTRAR PONTO" at bounding box center [496, 532] width 112 height 19
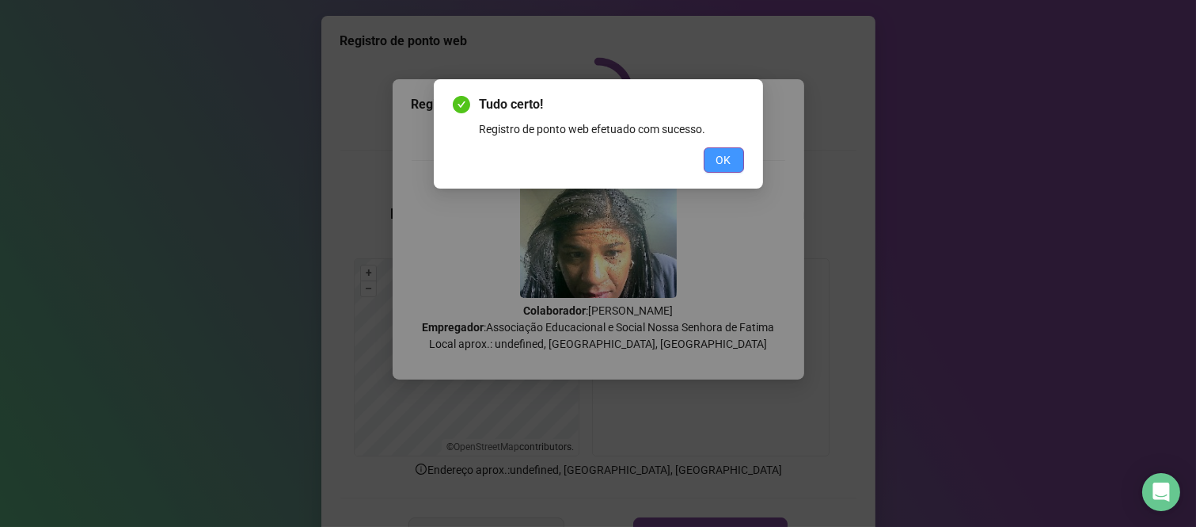
click at [729, 157] on span "OK" at bounding box center [724, 159] width 15 height 17
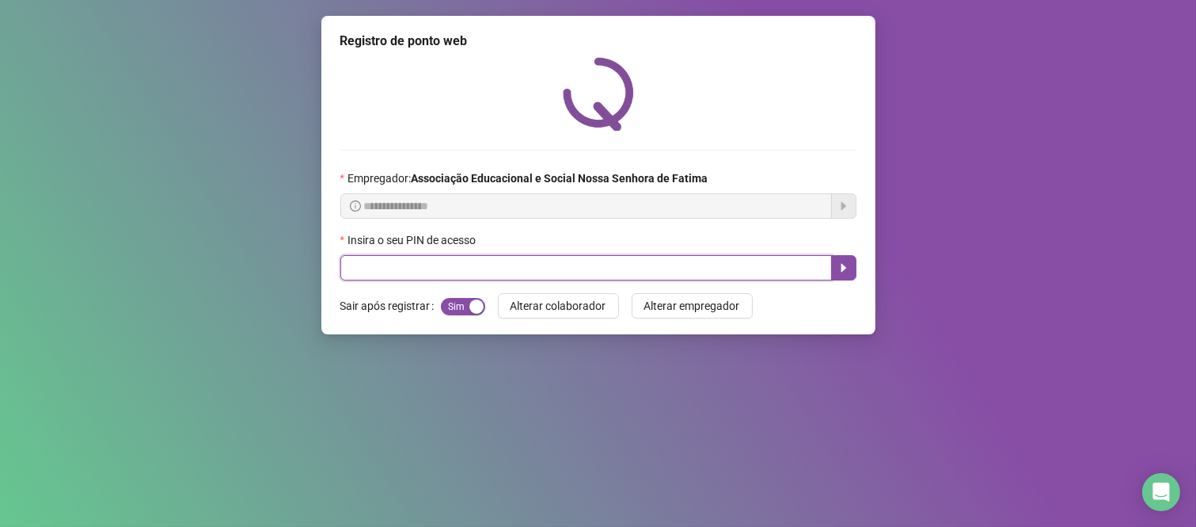
click at [485, 272] on input "text" at bounding box center [586, 267] width 492 height 25
type input "***"
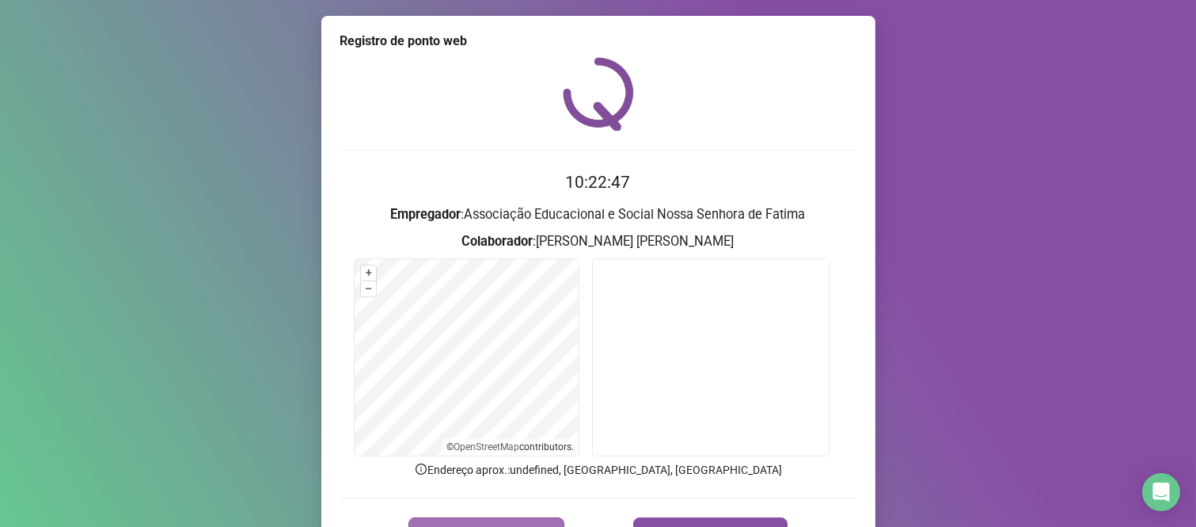
click at [532, 523] on span "REGISTRAR PONTO" at bounding box center [496, 532] width 112 height 19
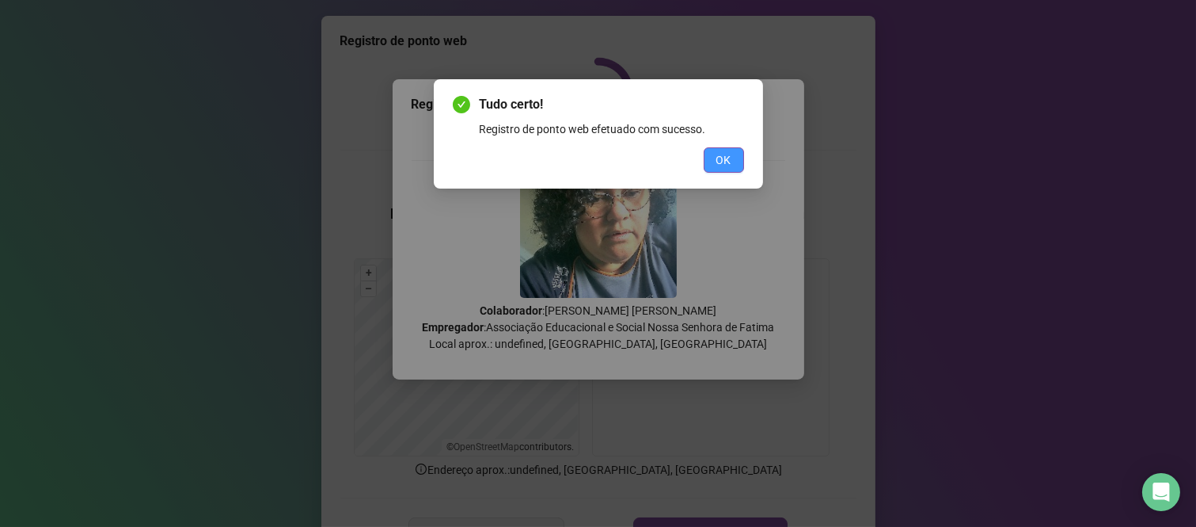
click at [724, 162] on span "OK" at bounding box center [724, 159] width 15 height 17
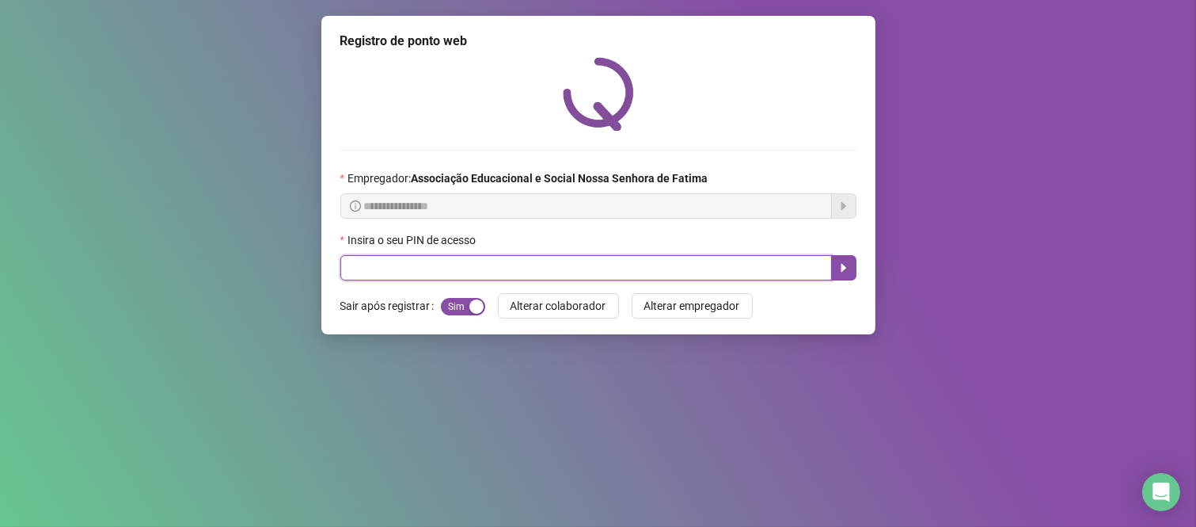
click at [489, 271] on input "text" at bounding box center [586, 267] width 492 height 25
type input "****"
click at [851, 269] on button "button" at bounding box center [843, 267] width 25 height 25
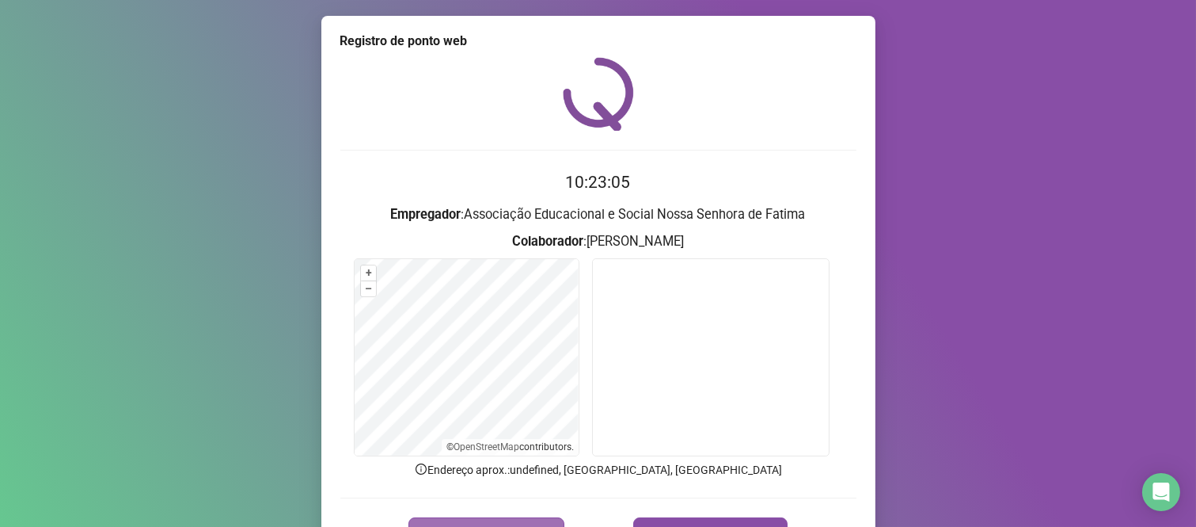
click at [441, 518] on button "REGISTRAR PONTO" at bounding box center [487, 533] width 156 height 32
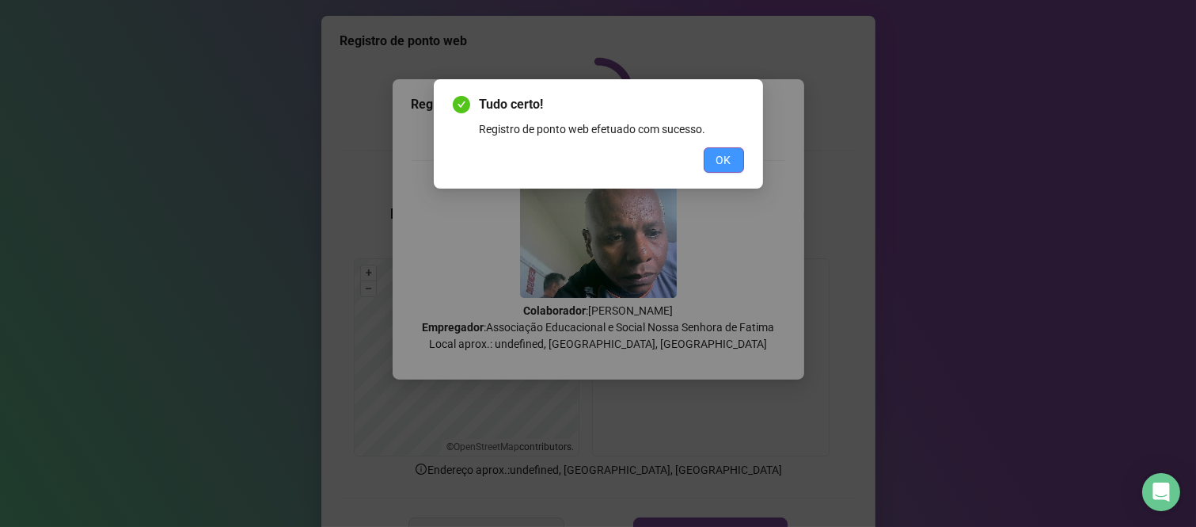
click at [726, 164] on span "OK" at bounding box center [724, 159] width 15 height 17
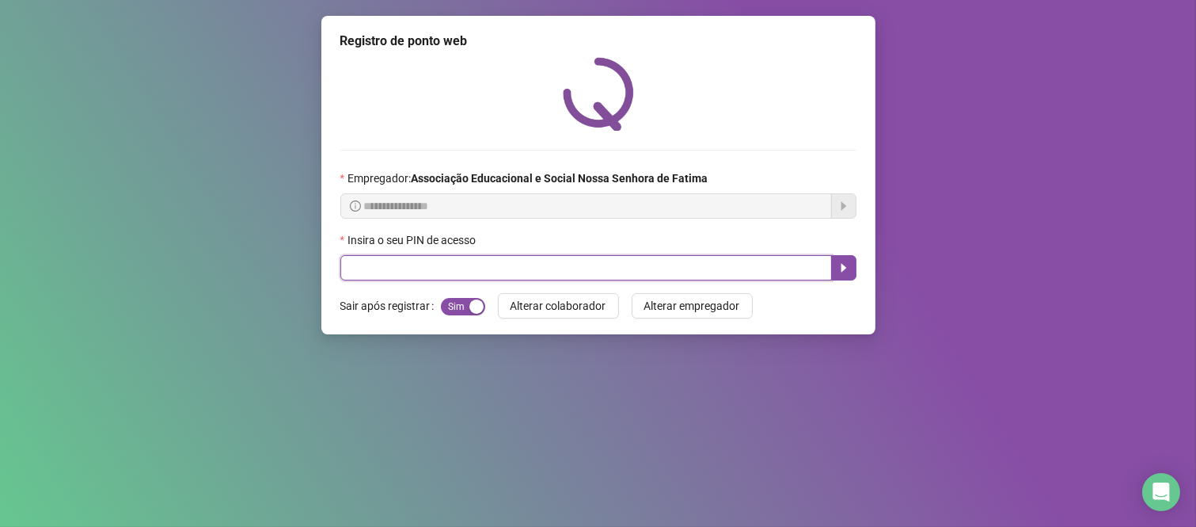
drag, startPoint x: 417, startPoint y: 272, endPoint x: 437, endPoint y: 267, distance: 20.6
click at [429, 270] on input "text" at bounding box center [586, 267] width 492 height 25
type input "***"
click at [834, 274] on button "button" at bounding box center [843, 267] width 25 height 25
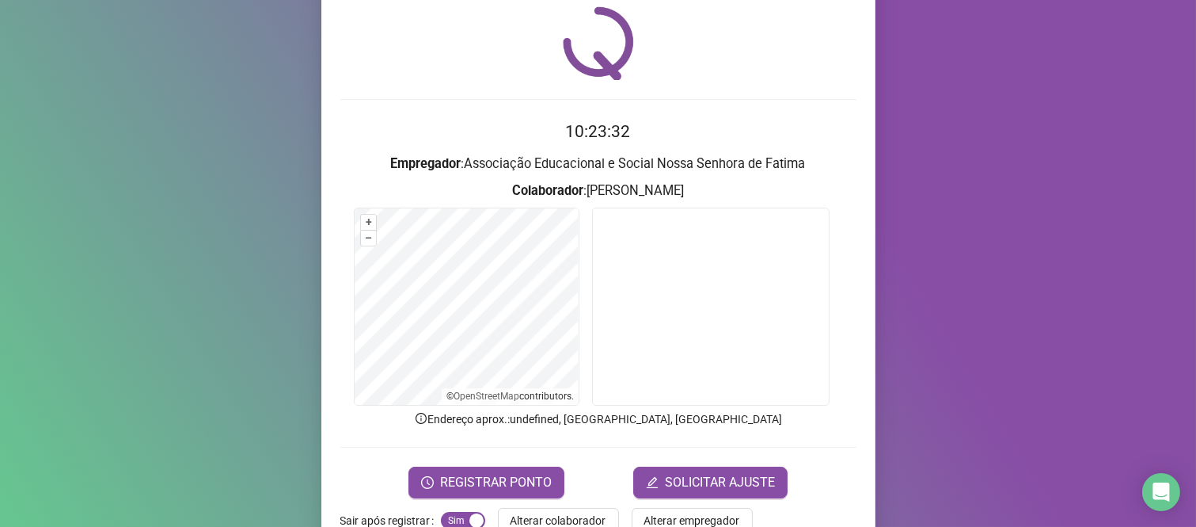
scroll to position [62, 0]
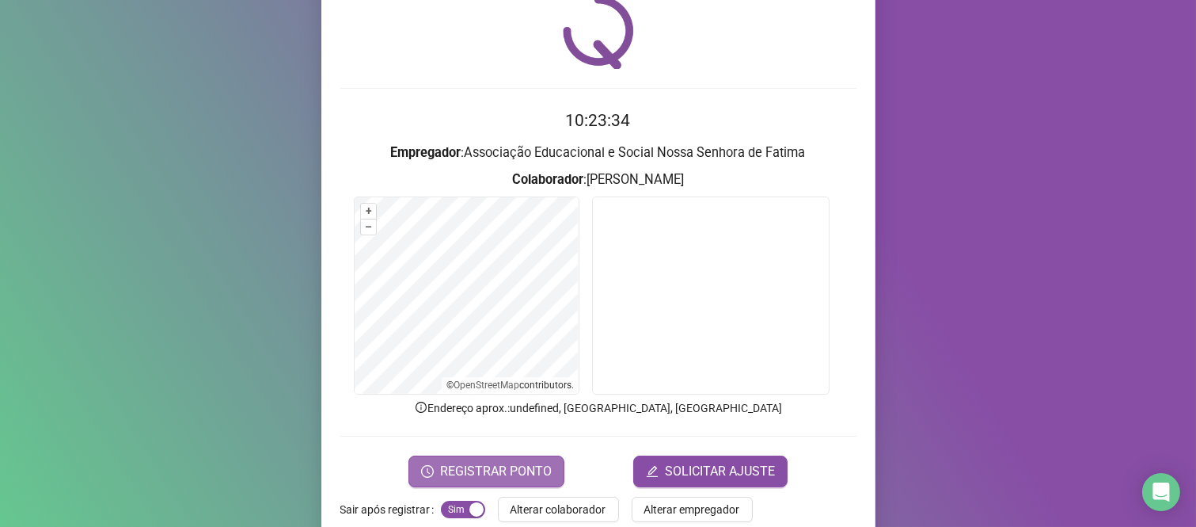
click at [507, 467] on span "REGISTRAR PONTO" at bounding box center [496, 471] width 112 height 19
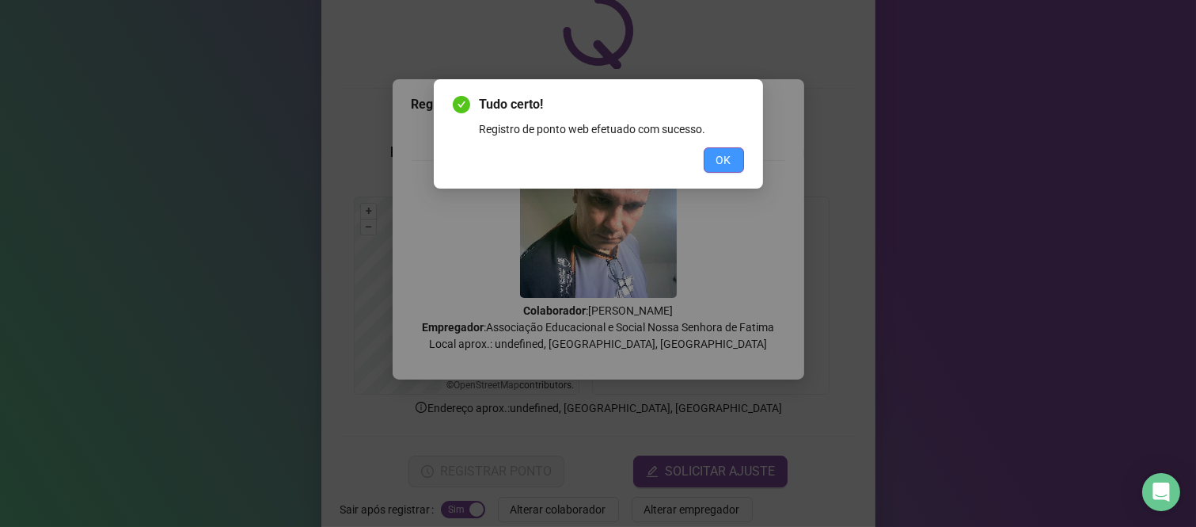
click at [720, 151] on span "OK" at bounding box center [724, 159] width 15 height 17
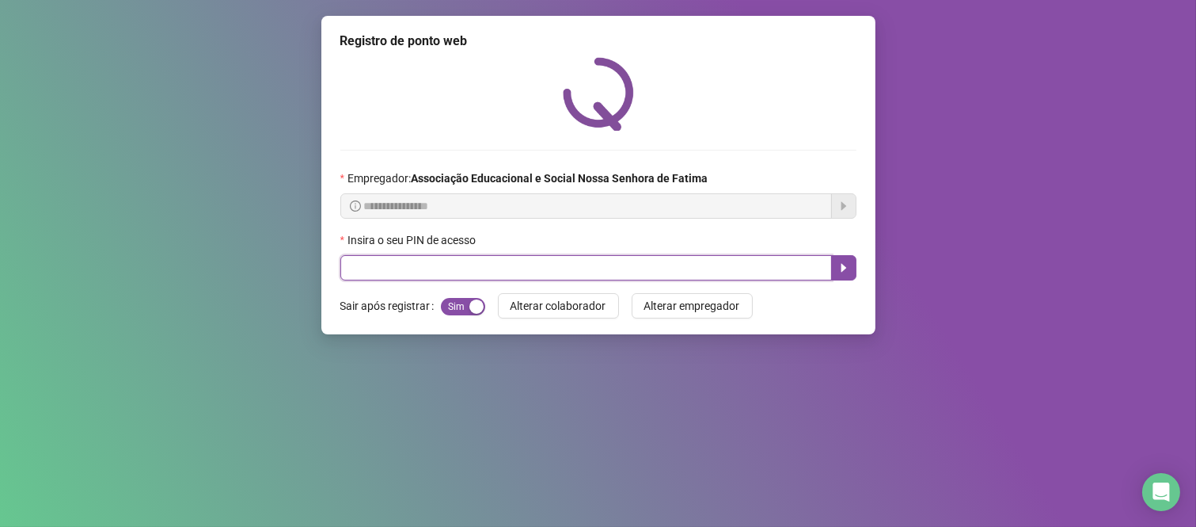
click at [523, 271] on input "text" at bounding box center [586, 267] width 492 height 25
type input "****"
click at [835, 266] on button "button" at bounding box center [843, 267] width 25 height 25
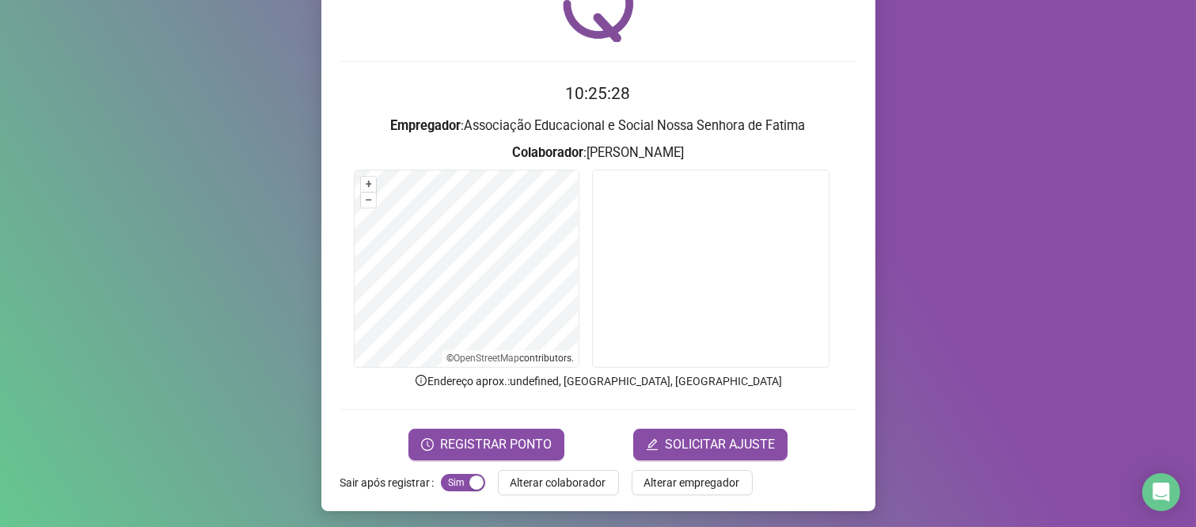
scroll to position [90, 0]
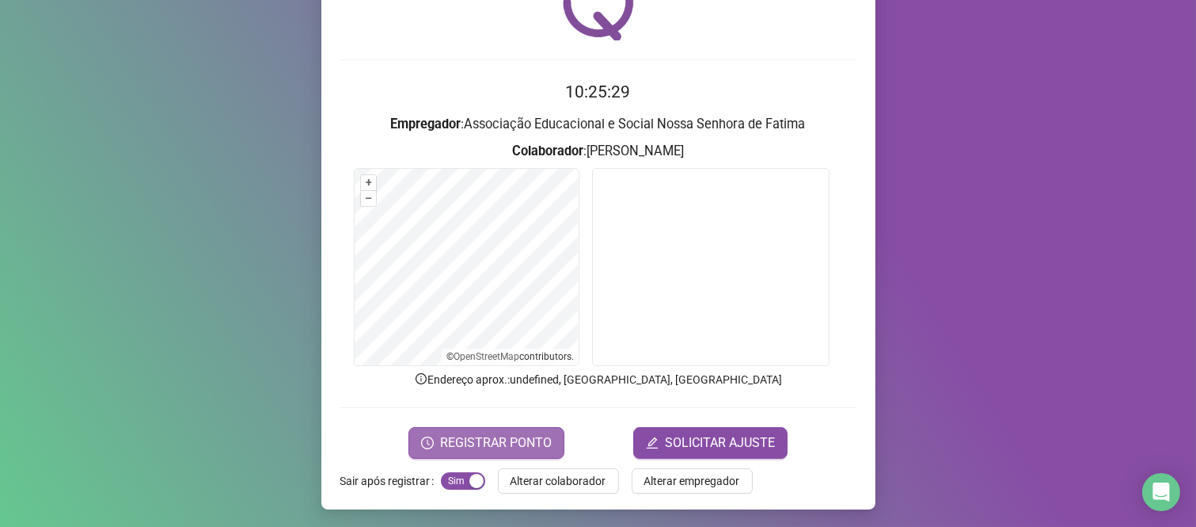
click at [496, 450] on span "REGISTRAR PONTO" at bounding box center [496, 442] width 112 height 19
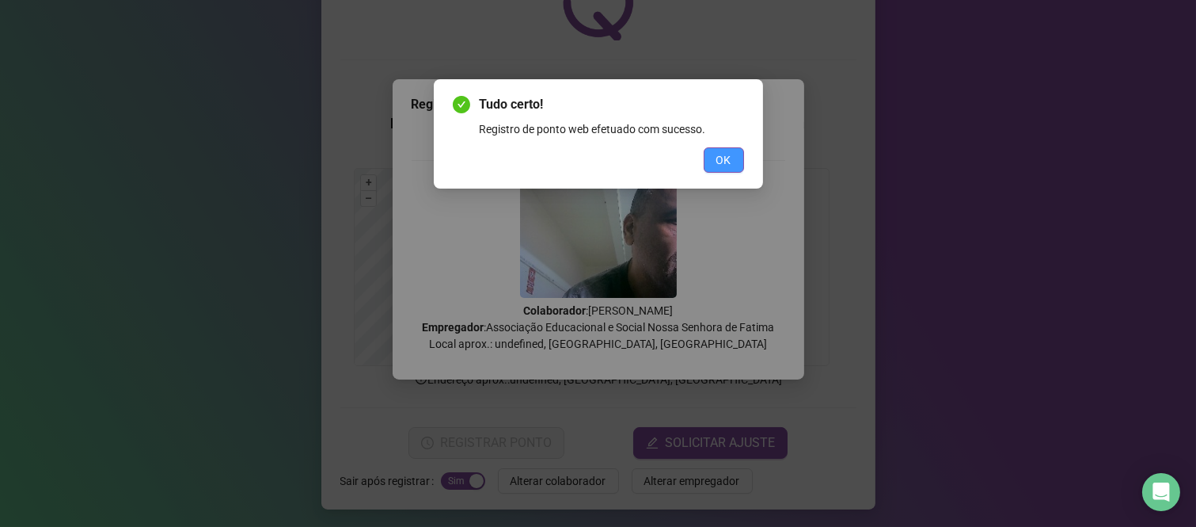
click at [726, 162] on span "OK" at bounding box center [724, 159] width 15 height 17
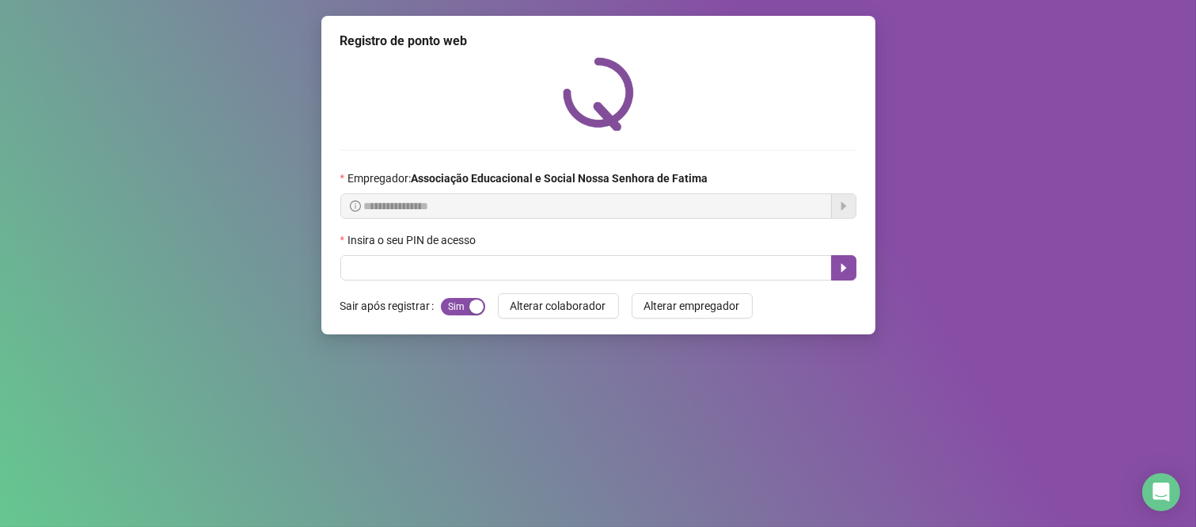
scroll to position [0, 0]
